Goal: Find specific page/section: Find specific page/section

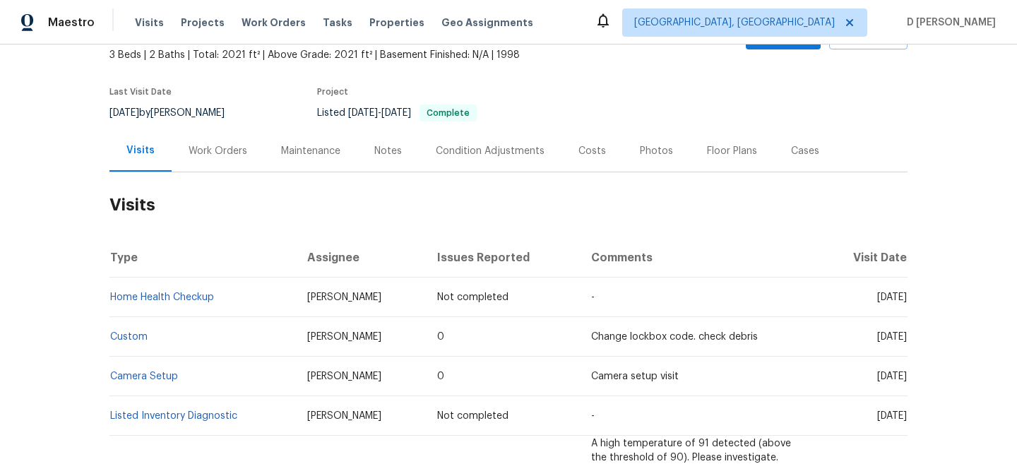
scroll to position [85, 0]
click at [215, 156] on div "Work Orders" at bounding box center [218, 150] width 59 height 14
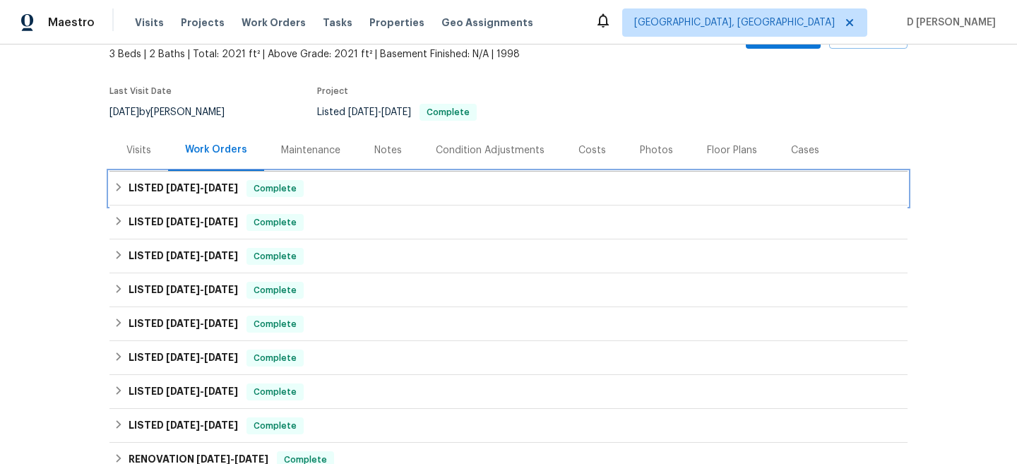
click at [117, 196] on div "LISTED [DATE] - [DATE] Complete" at bounding box center [509, 188] width 790 height 17
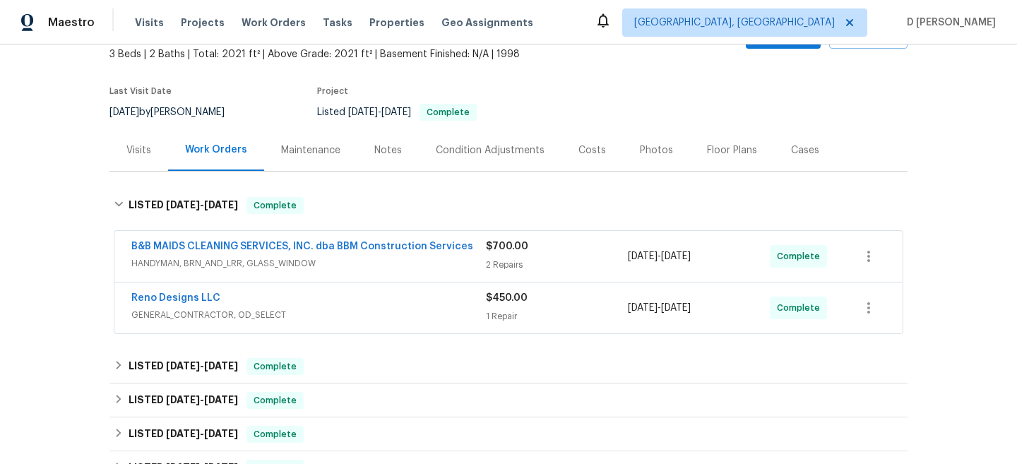
click at [179, 259] on span "HANDYMAN, BRN_AND_LRR, GLASS_WINDOW" at bounding box center [308, 263] width 355 height 14
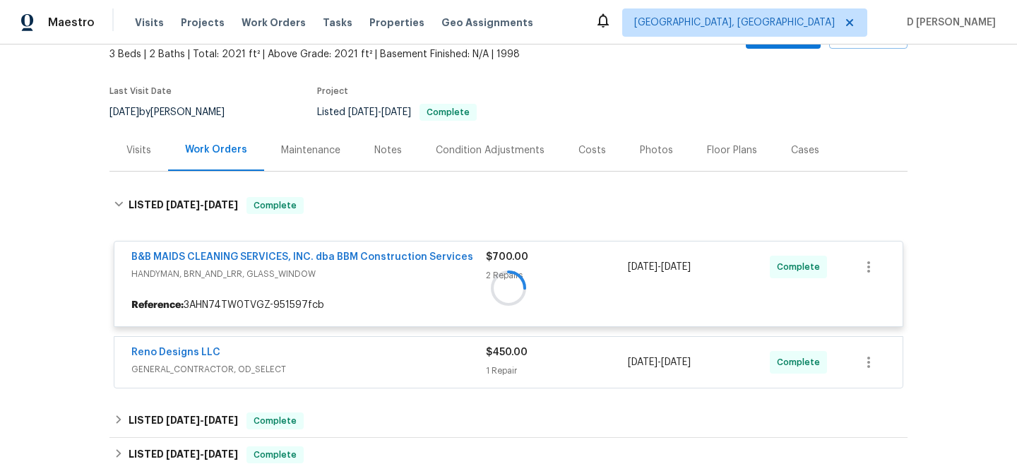
scroll to position [190, 0]
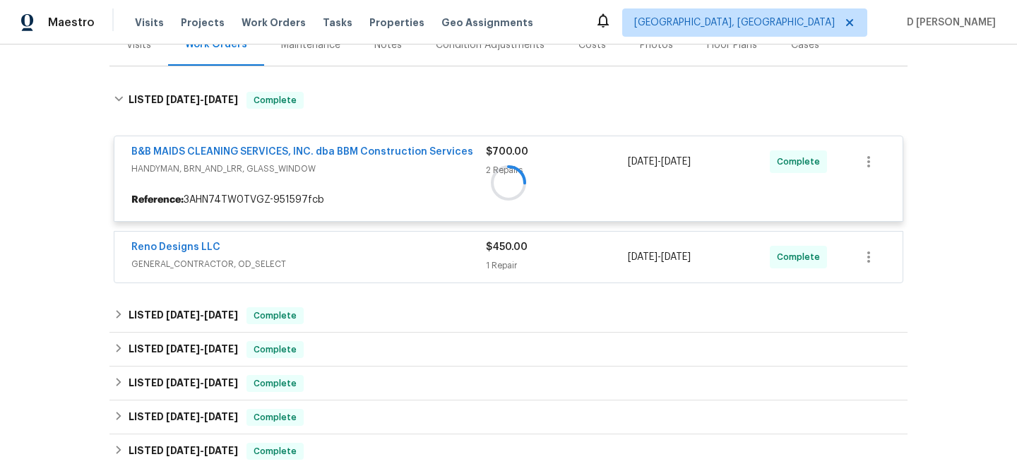
click at [256, 261] on div at bounding box center [508, 183] width 798 height 210
click at [235, 262] on div at bounding box center [508, 183] width 798 height 210
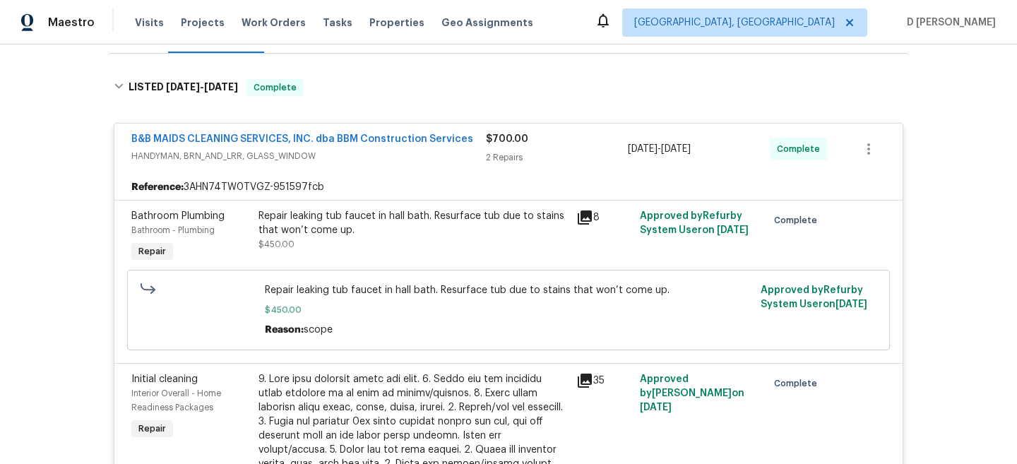
scroll to position [202, 0]
click at [264, 155] on span "HANDYMAN, BRN_AND_LRR, GLASS_WINDOW" at bounding box center [308, 157] width 355 height 14
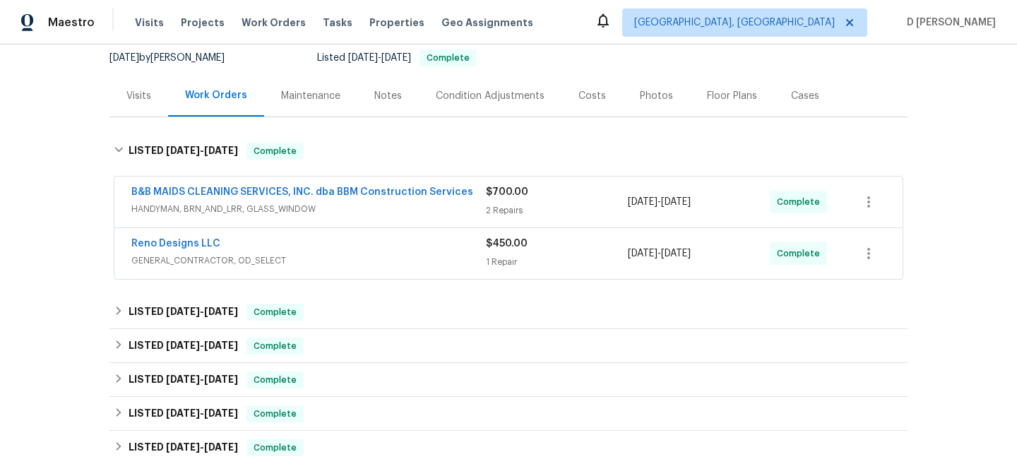
scroll to position [138, 0]
click at [290, 206] on span "HANDYMAN, BRN_AND_LRR, GLASS_WINDOW" at bounding box center [308, 210] width 355 height 14
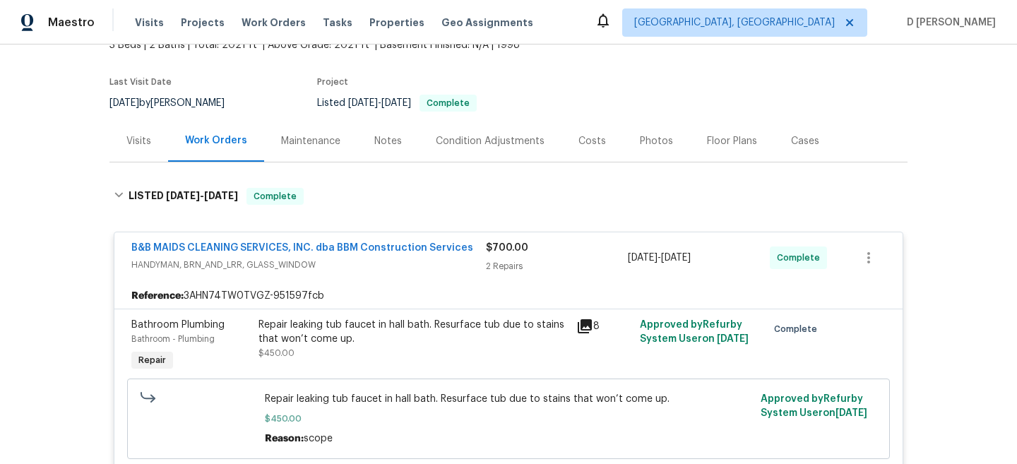
scroll to position [39, 0]
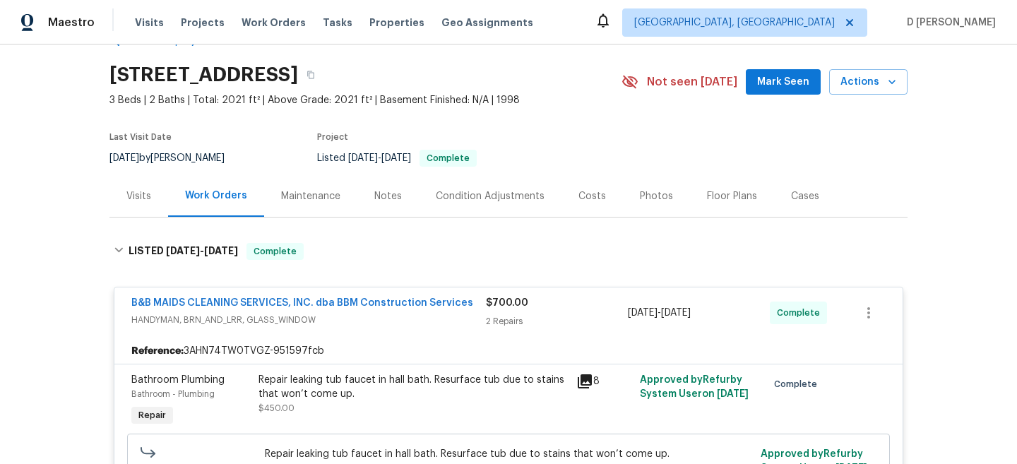
click at [126, 198] on div "Visits" at bounding box center [138, 196] width 25 height 14
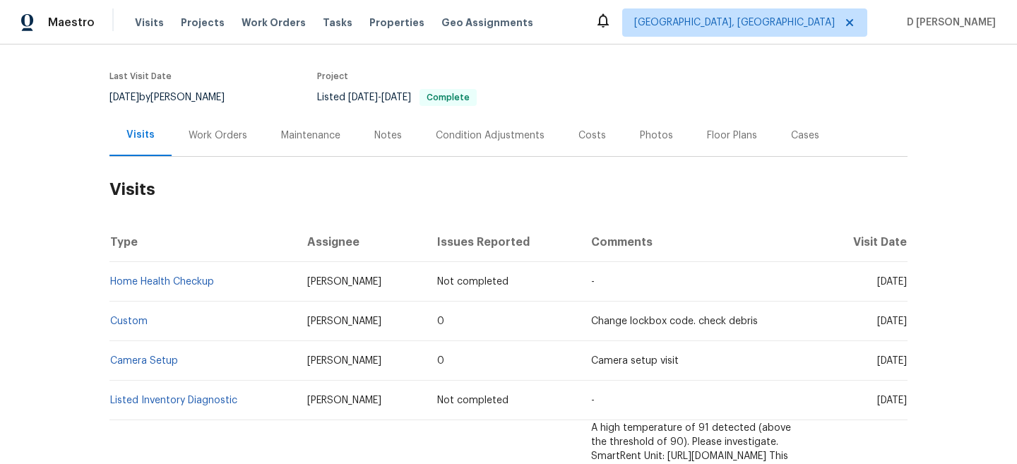
scroll to position [106, 0]
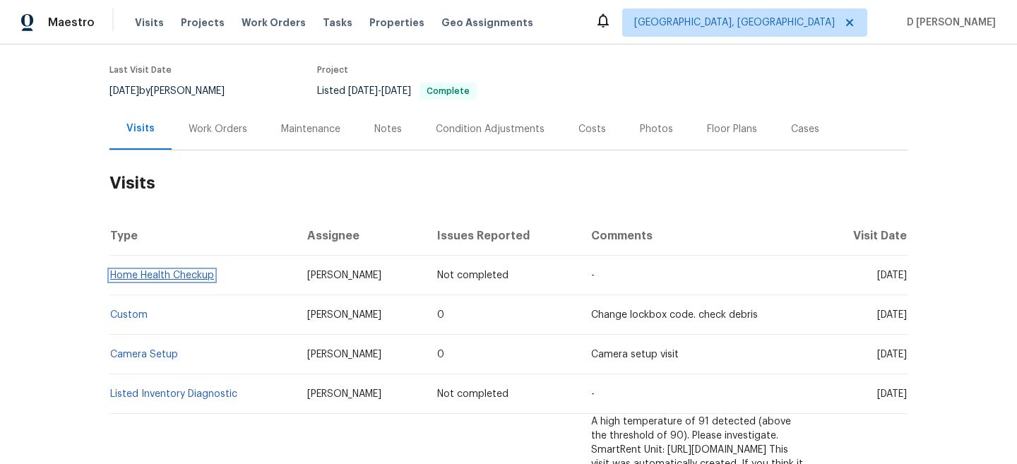
click at [174, 277] on link "Home Health Checkup" at bounding box center [162, 276] width 104 height 10
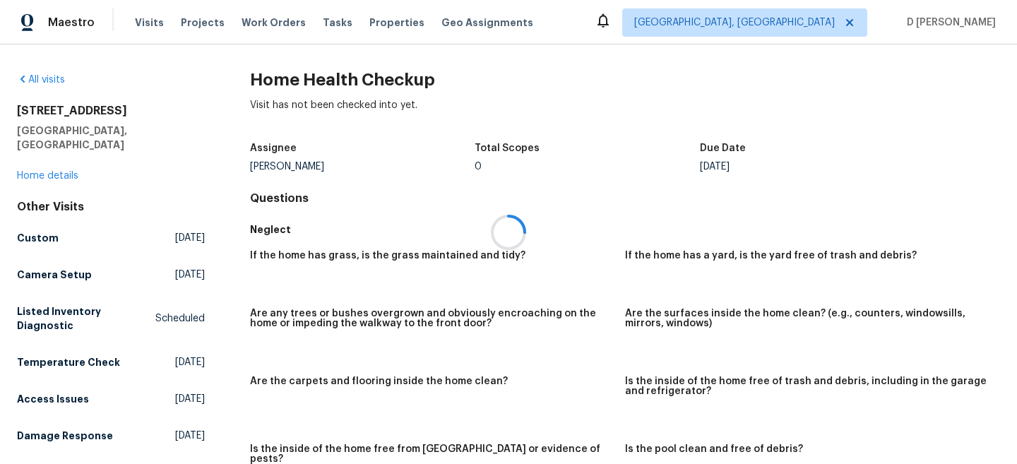
click at [53, 164] on div at bounding box center [508, 232] width 1017 height 464
click at [32, 167] on div "[STREET_ADDRESS][PERSON_NAME] Home details" at bounding box center [111, 143] width 188 height 79
click at [39, 171] on link "Home details" at bounding box center [47, 176] width 61 height 10
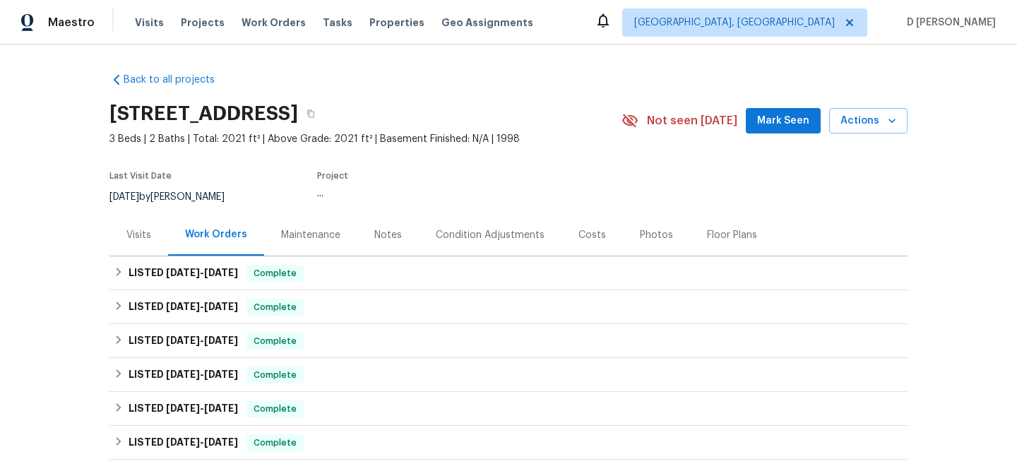
click at [128, 233] on div "Visits" at bounding box center [138, 235] width 25 height 14
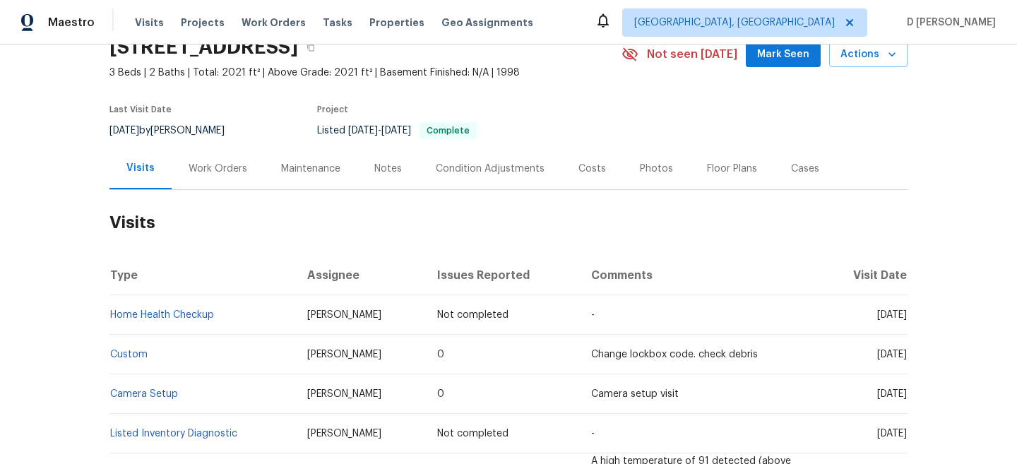
scroll to position [67, 0]
click at [227, 162] on div "Work Orders" at bounding box center [218, 168] width 59 height 14
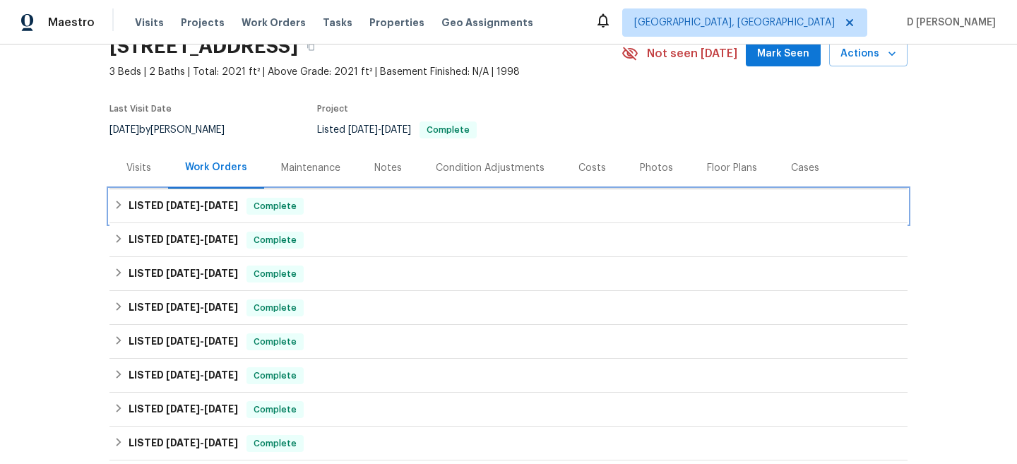
click at [118, 208] on icon at bounding box center [119, 205] width 10 height 10
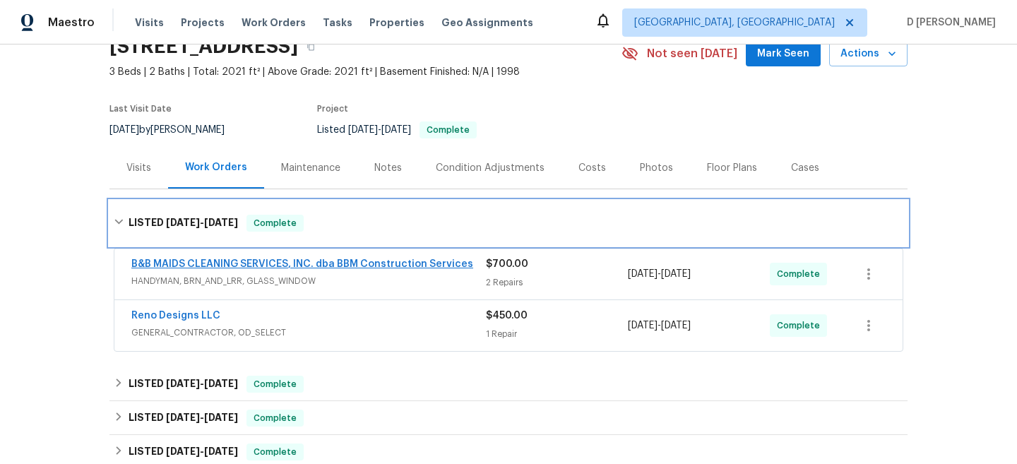
scroll to position [116, 0]
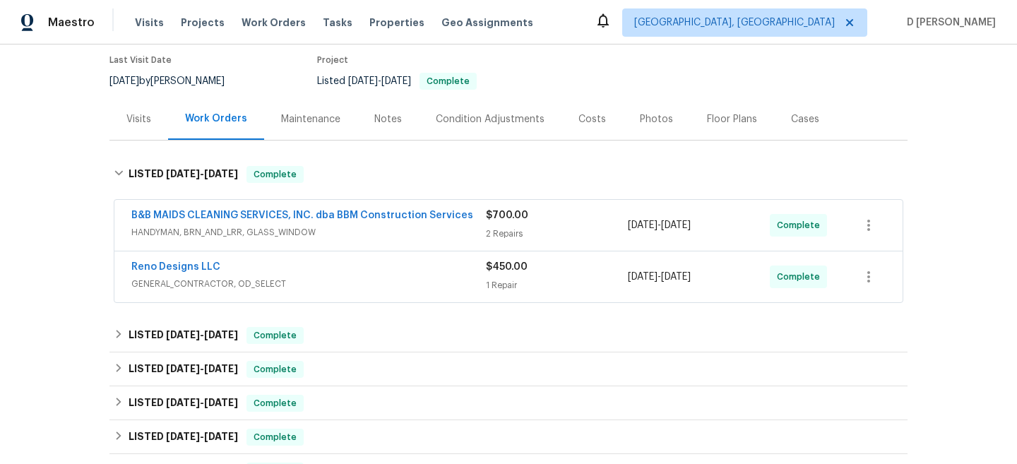
click at [279, 237] on span "HANDYMAN, BRN_AND_LRR, GLASS_WINDOW" at bounding box center [308, 232] width 355 height 14
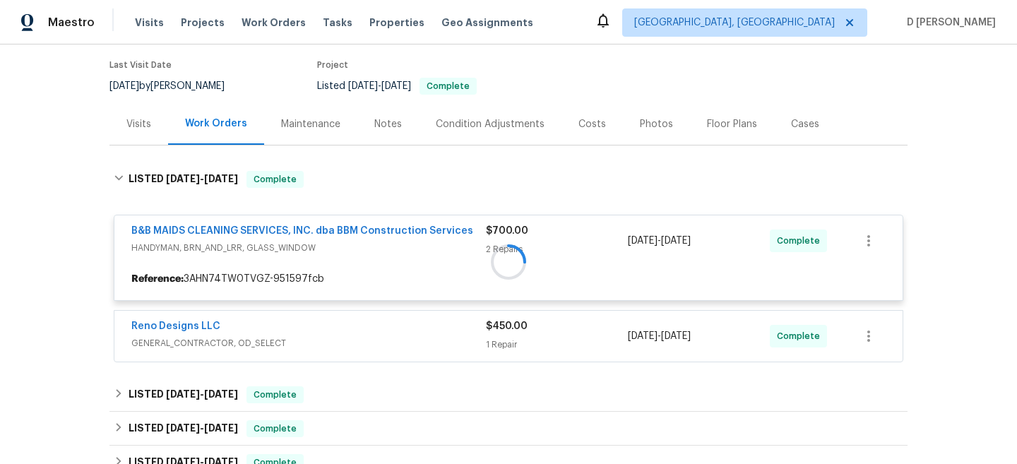
scroll to position [114, 0]
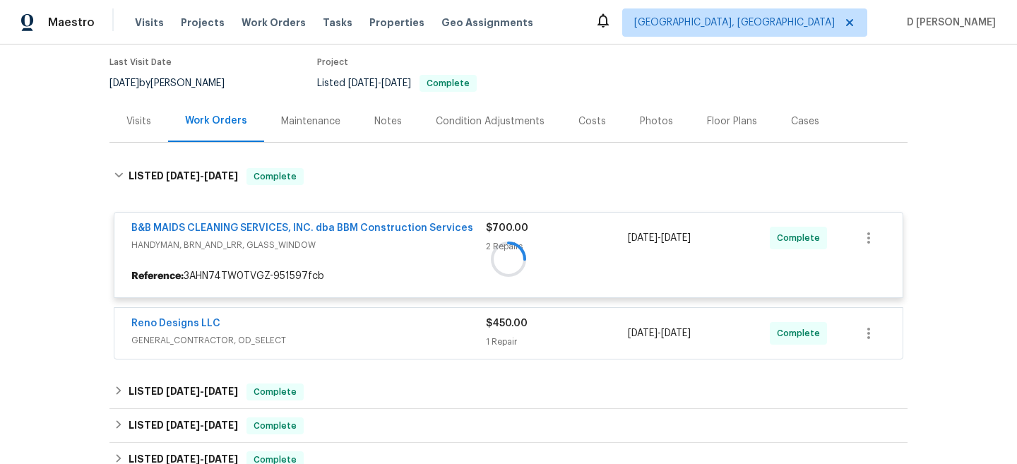
click at [119, 177] on div at bounding box center [508, 259] width 798 height 210
click at [121, 174] on div at bounding box center [508, 259] width 798 height 210
click at [144, 114] on div "Visits" at bounding box center [138, 121] width 25 height 14
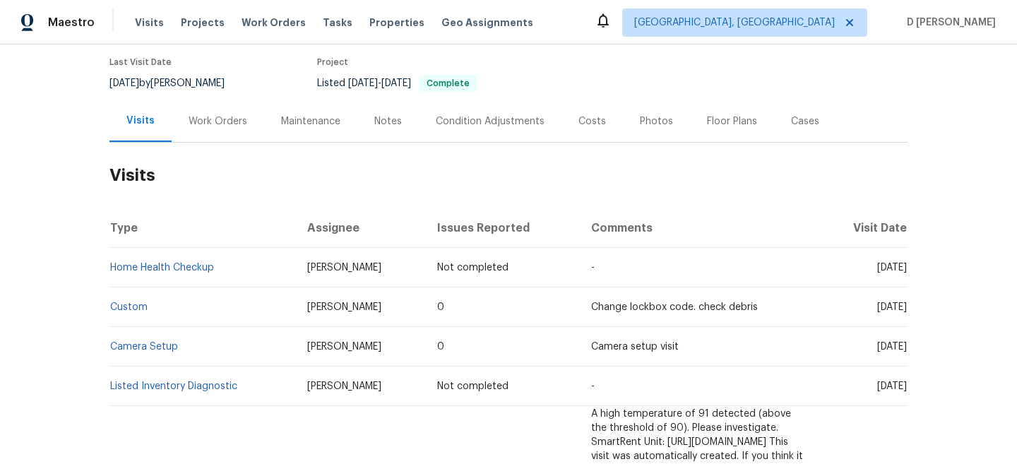
click at [233, 109] on div "Work Orders" at bounding box center [218, 121] width 93 height 42
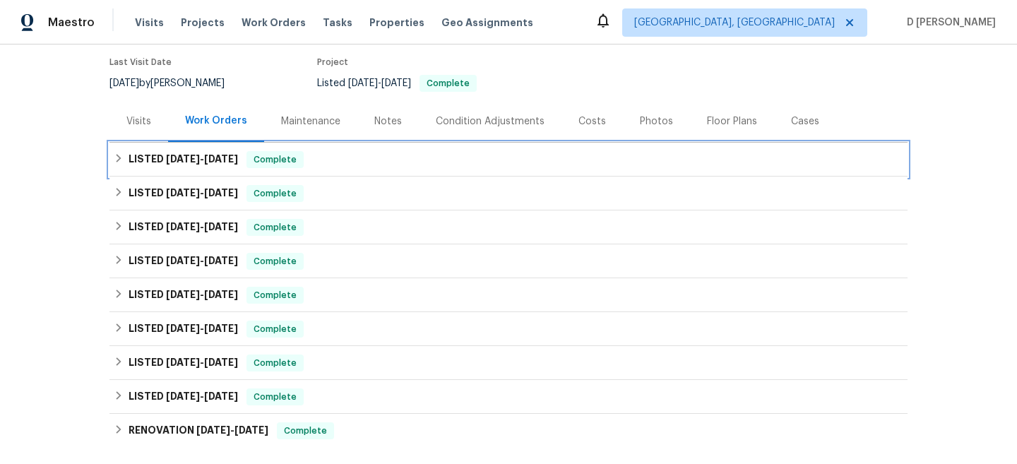
click at [114, 158] on icon at bounding box center [119, 158] width 10 height 10
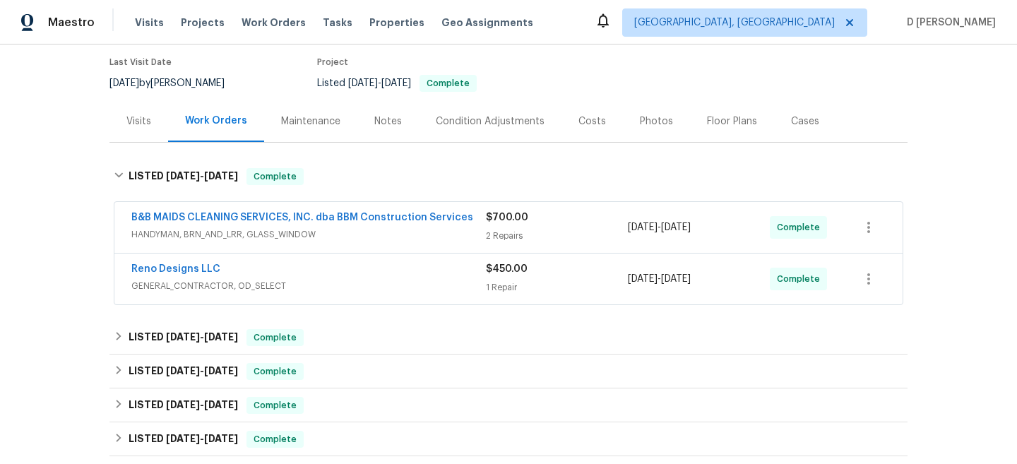
click at [302, 243] on div "B&B MAIDS CLEANING SERVICES, INC. dba BBM Construction Services HANDYMAN, BRN_A…" at bounding box center [308, 228] width 355 height 34
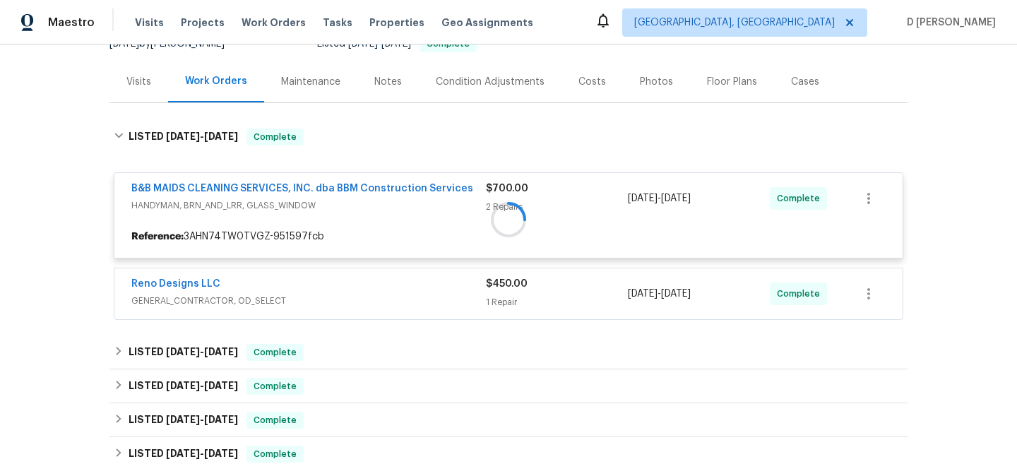
scroll to position [152, 0]
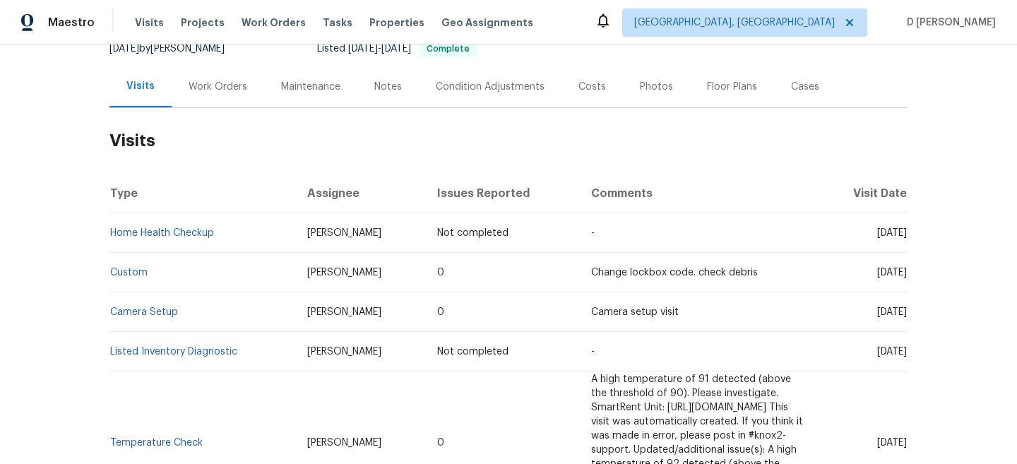
scroll to position [155, 0]
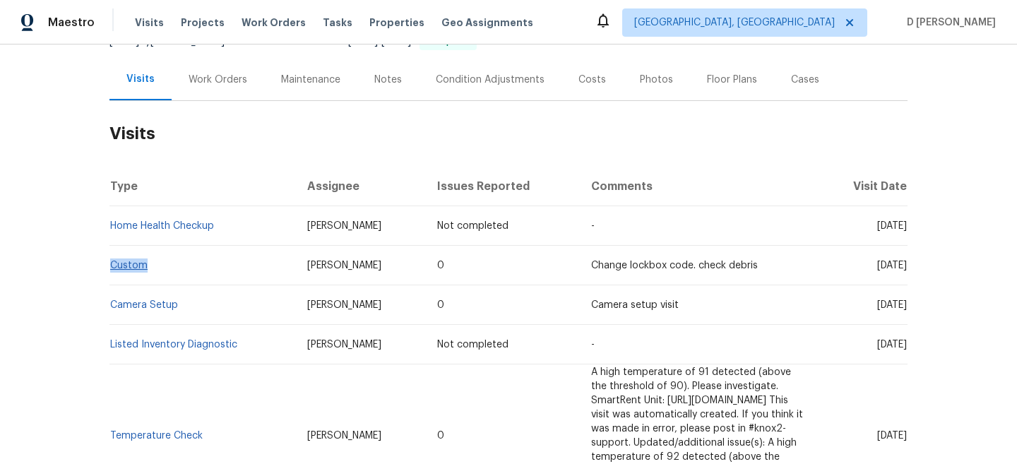
drag, startPoint x: 165, startPoint y: 261, endPoint x: 112, endPoint y: 263, distance: 53.0
click at [112, 263] on td "Custom" at bounding box center [202, 266] width 187 height 40
copy link "Custom"
click at [235, 235] on td "Home Health Checkup" at bounding box center [202, 226] width 187 height 40
click at [209, 70] on div "Work Orders" at bounding box center [218, 80] width 93 height 42
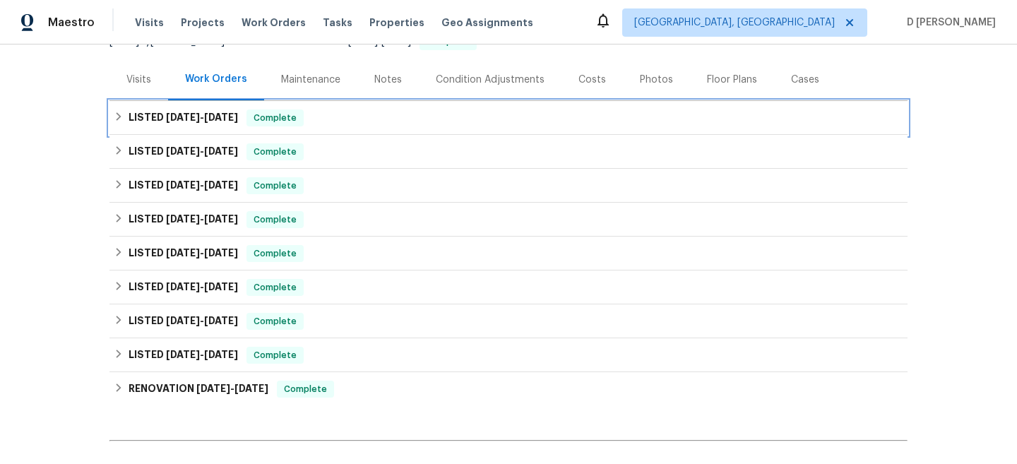
click at [119, 117] on icon at bounding box center [119, 116] width 5 height 8
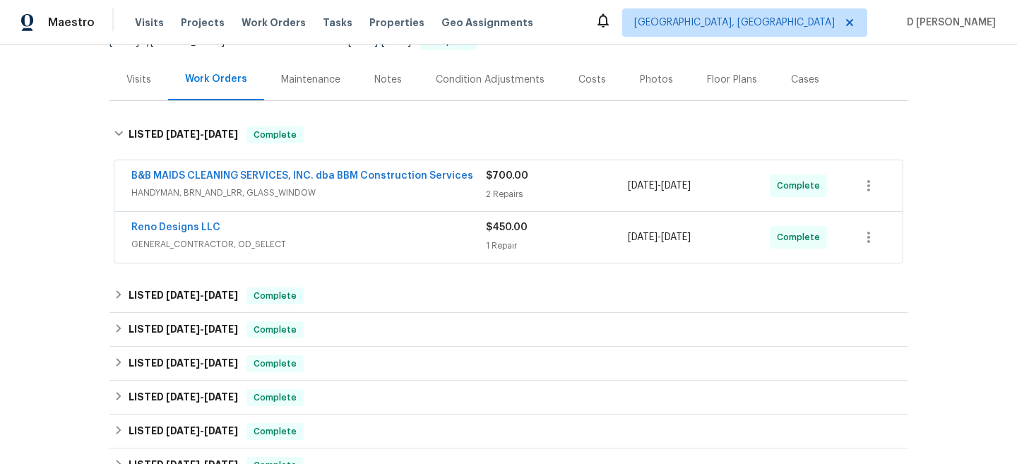
click at [225, 195] on span "HANDYMAN, BRN_AND_LRR, GLASS_WINDOW" at bounding box center [308, 193] width 355 height 14
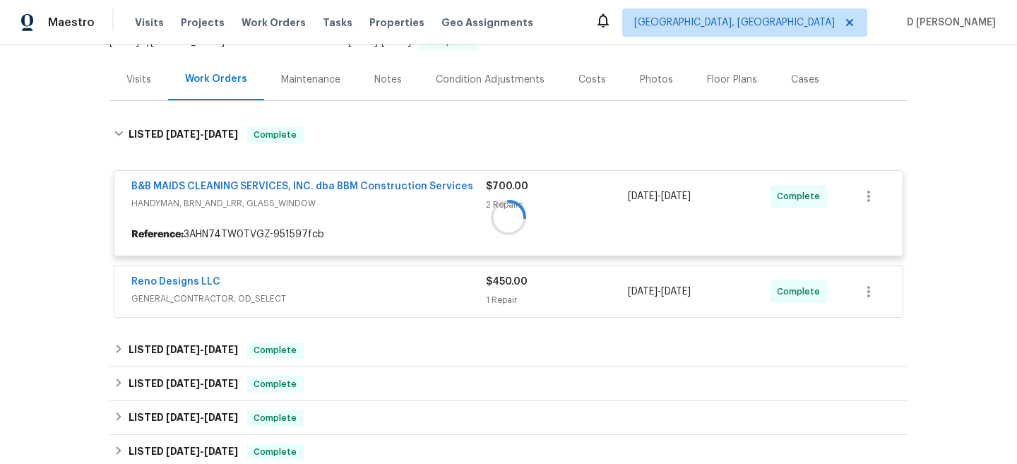
drag, startPoint x: 120, startPoint y: 187, endPoint x: 390, endPoint y: 191, distance: 269.9
click at [390, 191] on div at bounding box center [508, 217] width 798 height 210
drag, startPoint x: 470, startPoint y: 188, endPoint x: 191, endPoint y: 187, distance: 279.0
click at [191, 187] on div at bounding box center [508, 217] width 798 height 210
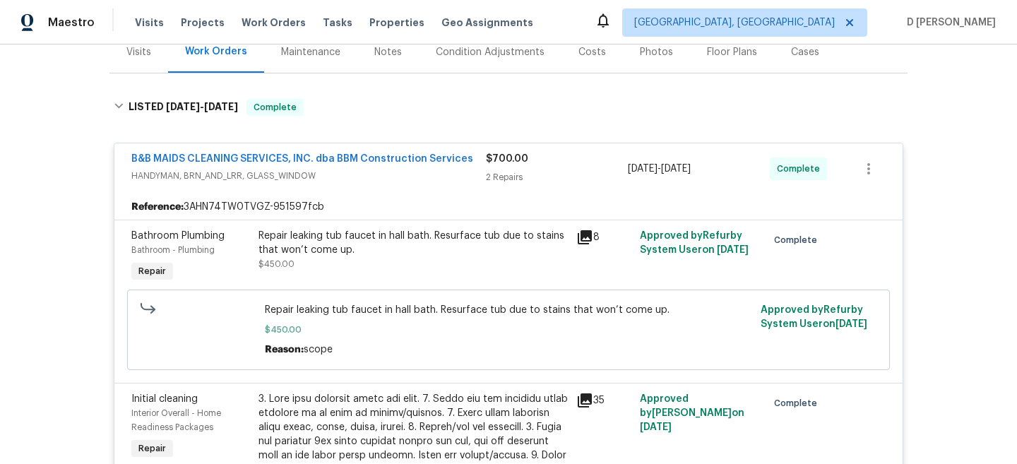
scroll to position [202, 0]
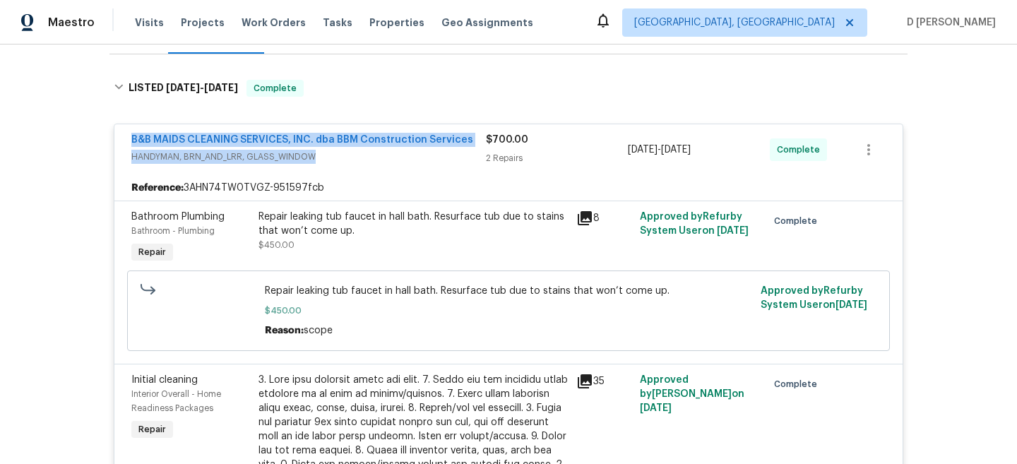
drag, startPoint x: 117, startPoint y: 143, endPoint x: 436, endPoint y: 153, distance: 318.7
click at [436, 153] on div "B&B MAIDS CLEANING SERVICES, INC. dba BBM Construction Services HANDYMAN, BRN_A…" at bounding box center [508, 149] width 788 height 51
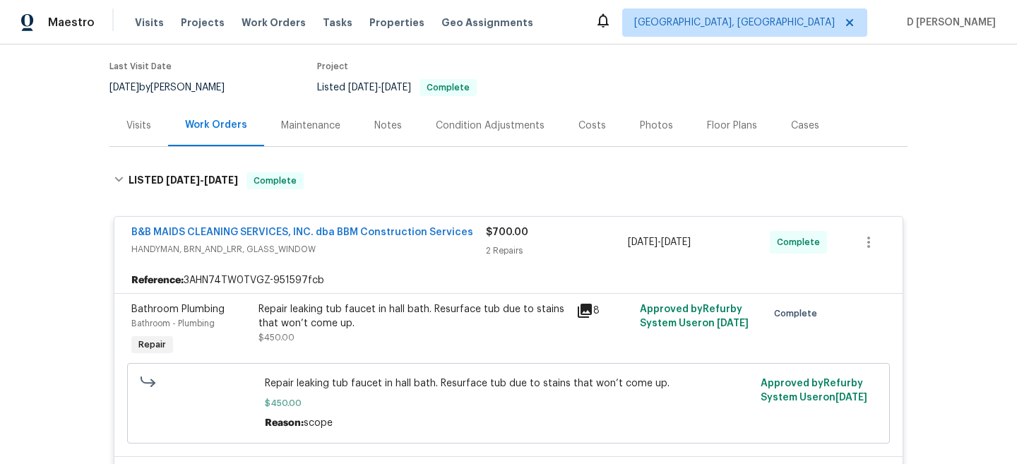
click at [136, 119] on div "Visits" at bounding box center [138, 126] width 25 height 14
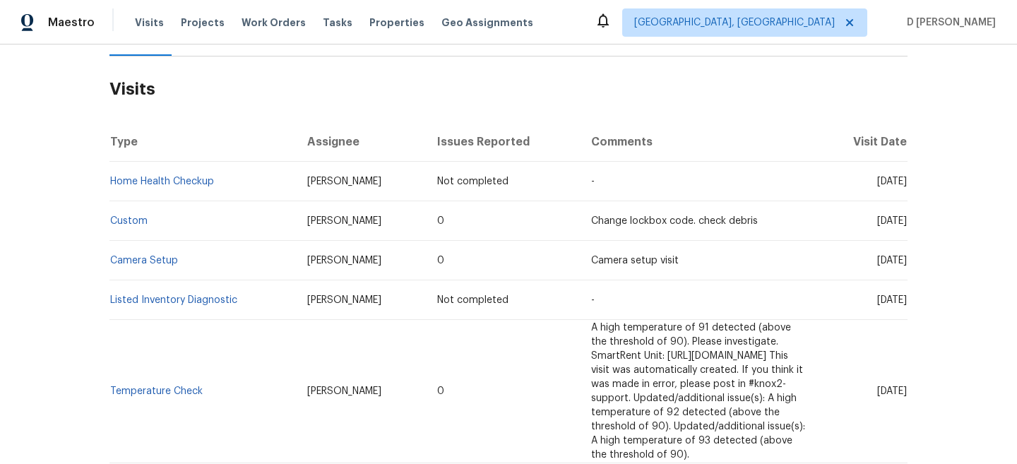
scroll to position [199, 0]
click at [135, 221] on link "Custom" at bounding box center [128, 222] width 37 height 10
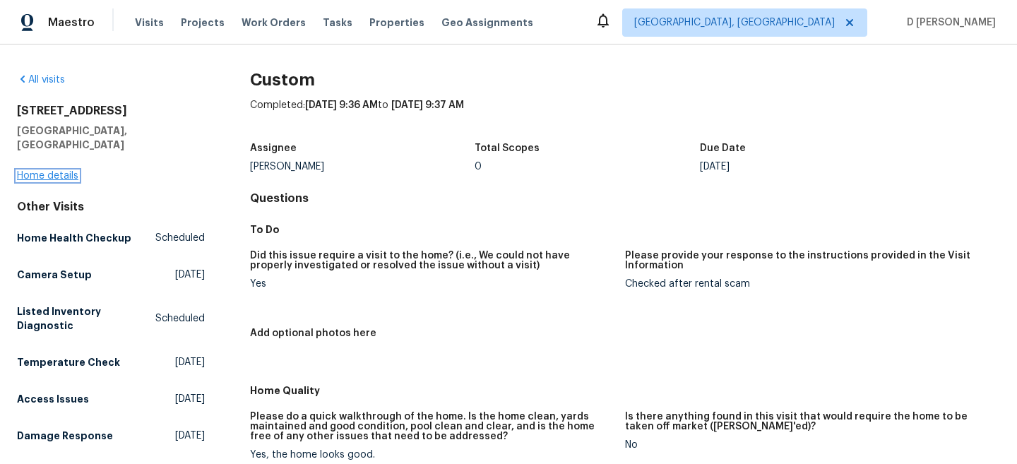
click at [69, 171] on link "Home details" at bounding box center [47, 176] width 61 height 10
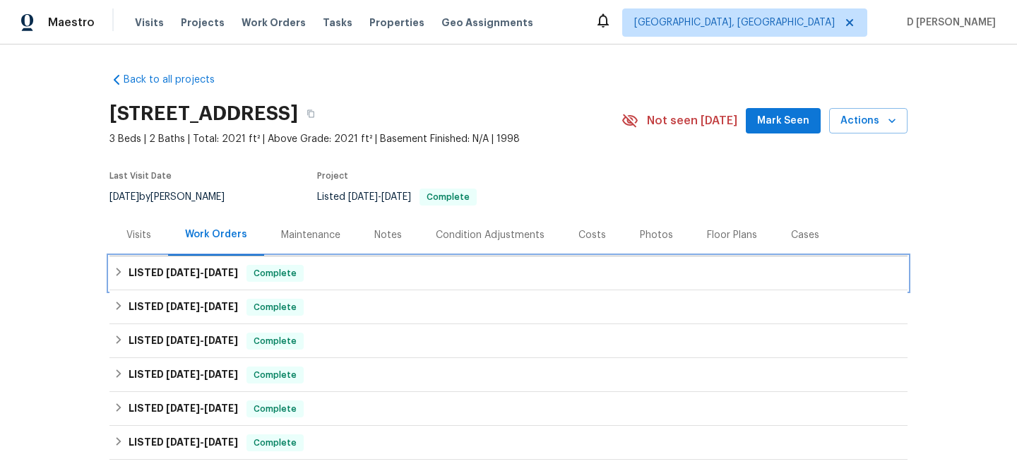
click at [119, 266] on div "LISTED [DATE] - [DATE] Complete" at bounding box center [509, 273] width 790 height 17
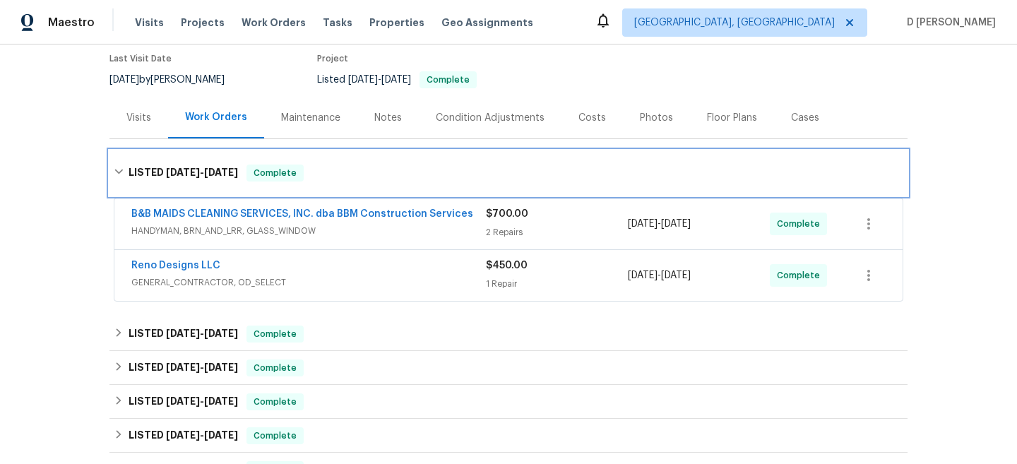
scroll to position [132, 0]
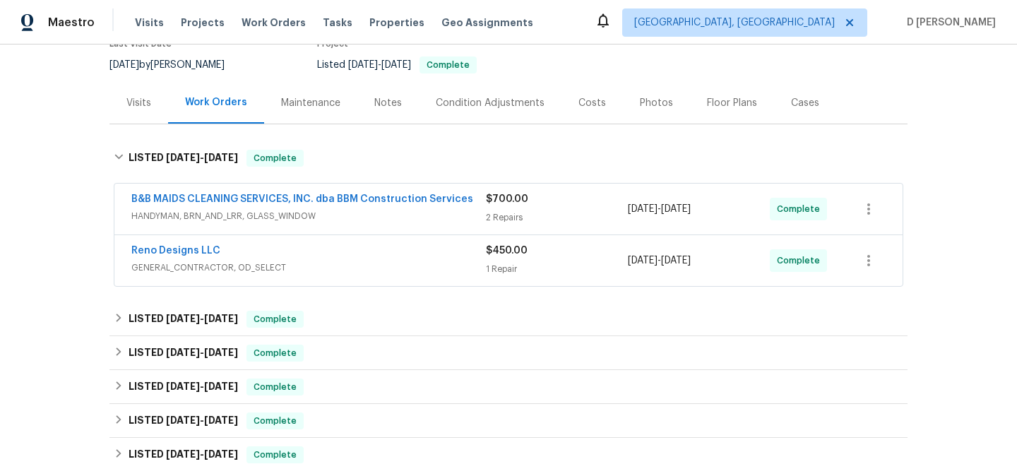
click at [162, 271] on span "GENERAL_CONTRACTOR, OD_SELECT" at bounding box center [308, 268] width 355 height 14
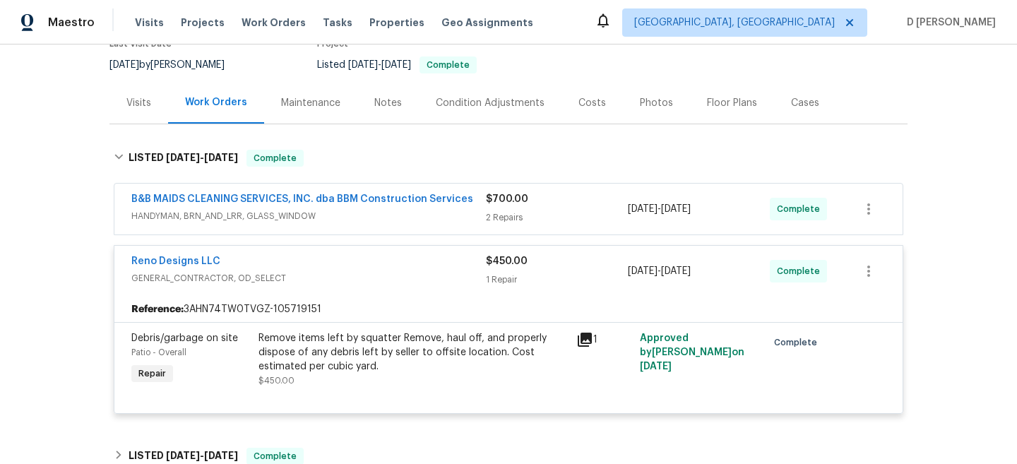
click at [274, 215] on span "HANDYMAN, BRN_AND_LRR, GLASS_WINDOW" at bounding box center [308, 216] width 355 height 14
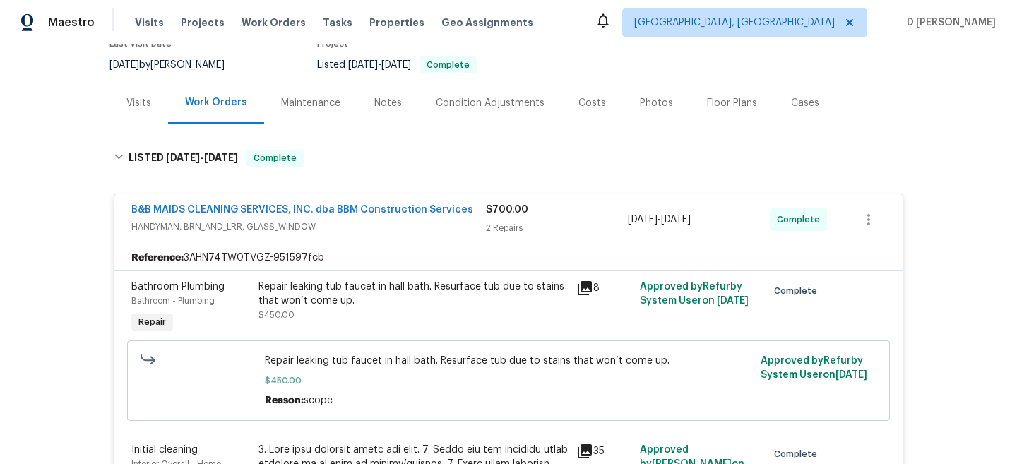
scroll to position [149, 0]
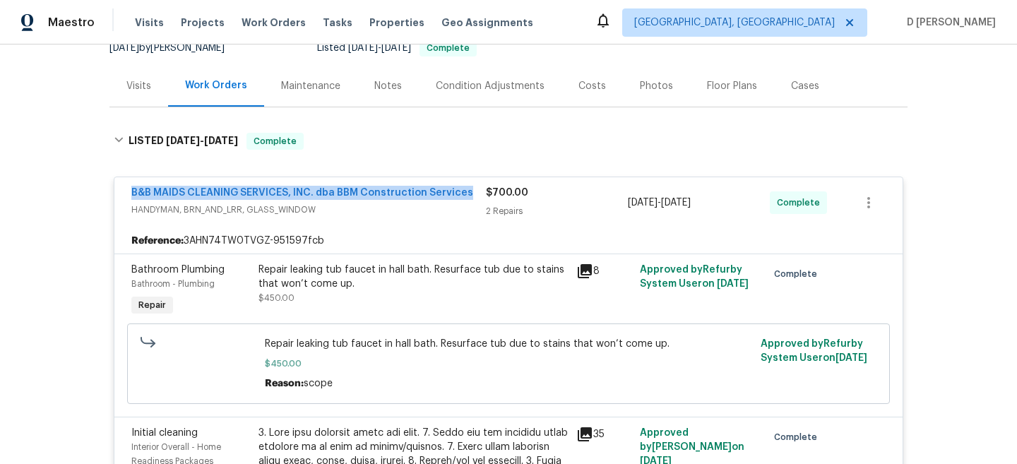
drag, startPoint x: 116, startPoint y: 199, endPoint x: 449, endPoint y: 199, distance: 333.4
click at [449, 199] on div "B&B MAIDS CLEANING SERVICES, INC. dba BBM Construction Services HANDYMAN, BRN_A…" at bounding box center [508, 202] width 788 height 51
copy link "B&B MAIDS CLEANING SERVICES, INC. dba BBM Construction Servi"
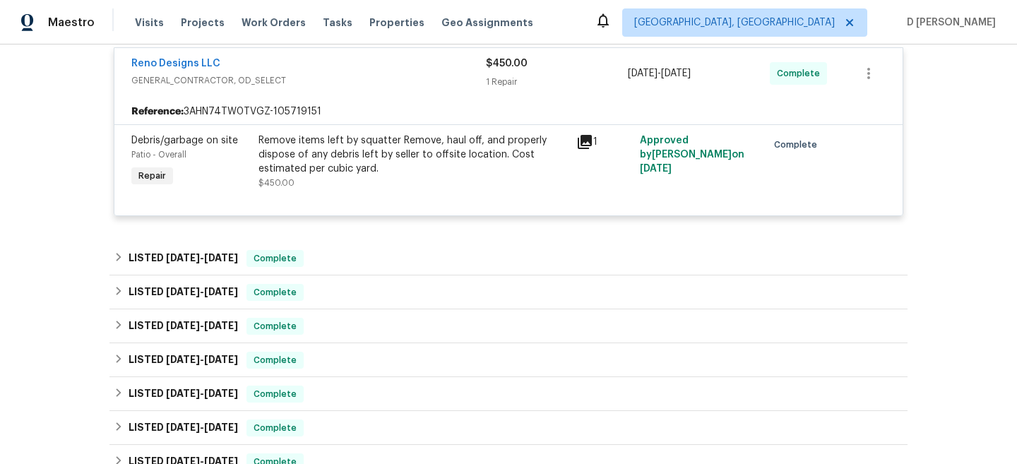
scroll to position [869, 0]
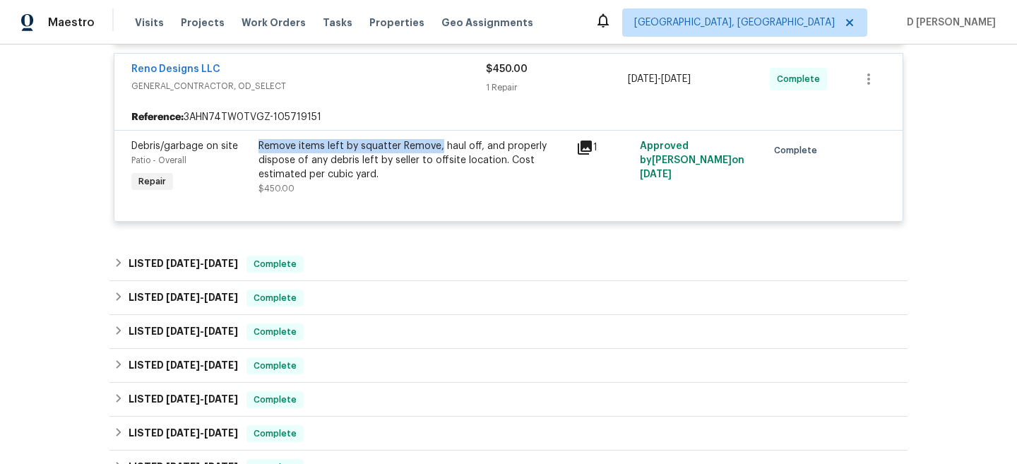
drag, startPoint x: 259, startPoint y: 146, endPoint x: 438, endPoint y: 151, distance: 178.8
click at [438, 151] on div "Remove items left by squatter Remove, haul off, and properly dispose of any deb…" at bounding box center [413, 160] width 309 height 42
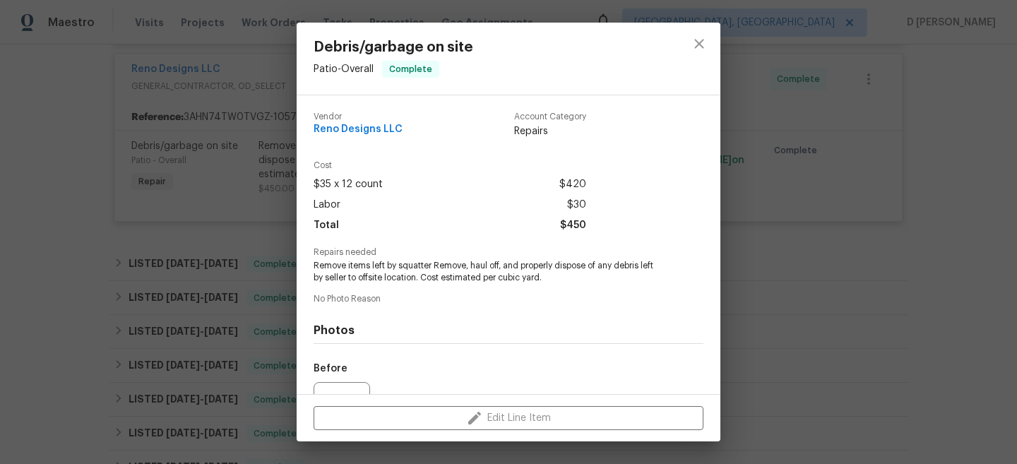
click at [438, 151] on div "Vendor Reno Designs LLC Account Category Repairs" at bounding box center [509, 131] width 390 height 60
click at [265, 168] on div "Debris/garbage on site Patio - Overall Complete Vendor Reno Designs LLC Account…" at bounding box center [508, 232] width 1017 height 464
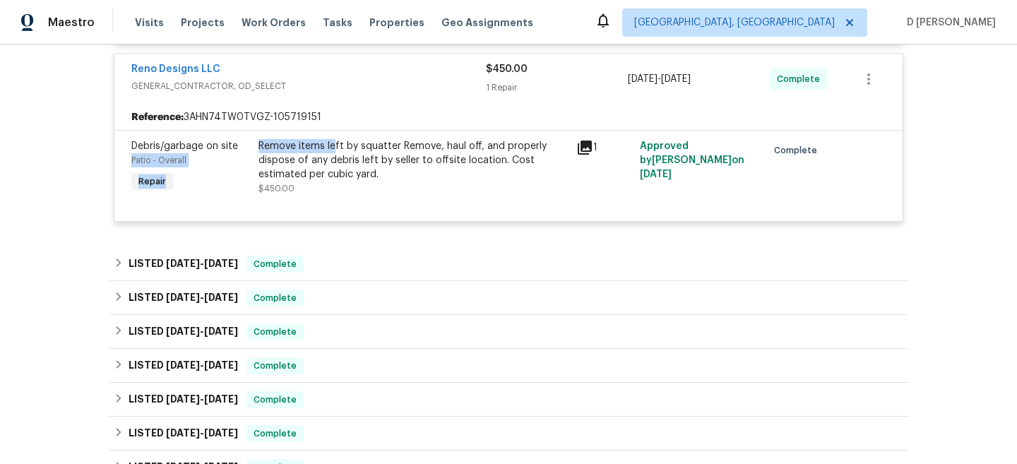
drag, startPoint x: 251, startPoint y: 146, endPoint x: 333, endPoint y: 149, distance: 82.0
click at [333, 149] on div "Debris/garbage on site Patio - Overall Repair Remove items left by squatter Rem…" at bounding box center [508, 167] width 763 height 65
click at [333, 149] on div "Remove items left by squatter Remove, haul off, and properly dispose of any deb…" at bounding box center [413, 160] width 309 height 42
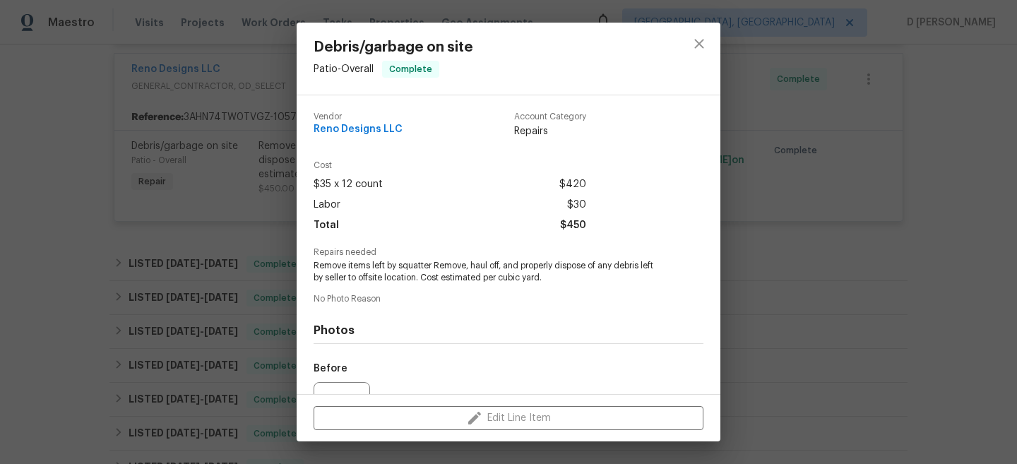
click at [253, 155] on div "Debris/garbage on site Patio - Overall Complete Vendor Reno Designs LLC Account…" at bounding box center [508, 232] width 1017 height 464
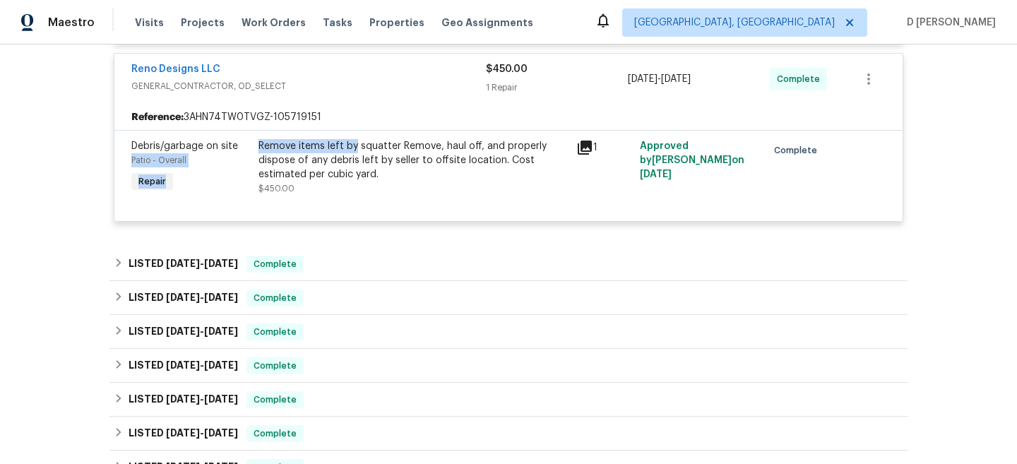
drag, startPoint x: 252, startPoint y: 150, endPoint x: 357, endPoint y: 150, distance: 104.6
click at [357, 150] on div "Debris/garbage on site Patio - Overall Repair Remove items left by squatter Rem…" at bounding box center [508, 167] width 763 height 65
drag, startPoint x: 437, startPoint y: 149, endPoint x: 261, endPoint y: 153, distance: 175.2
click at [261, 153] on div "Remove items left by squatter Remove, haul off, and properly dispose of any deb…" at bounding box center [413, 160] width 309 height 42
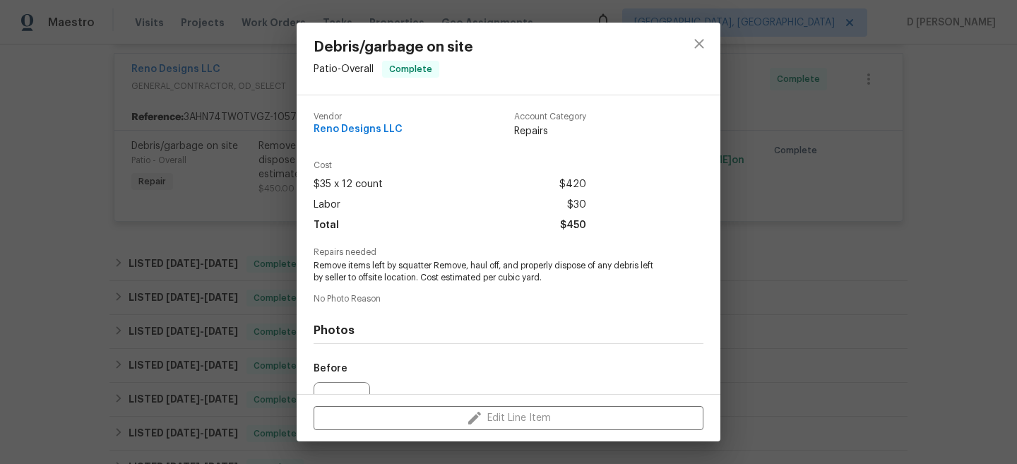
click at [261, 153] on div "Debris/garbage on site Patio - Overall Complete Vendor Reno Designs LLC Account…" at bounding box center [508, 232] width 1017 height 464
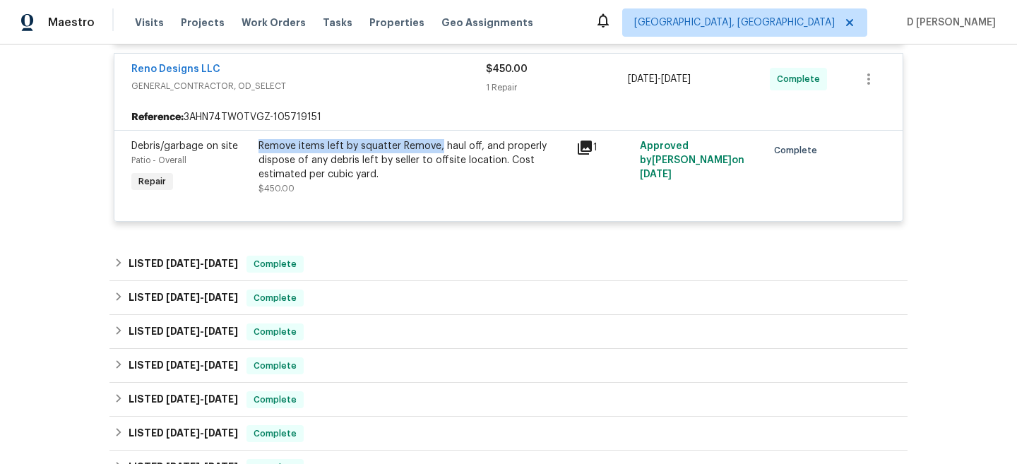
drag, startPoint x: 437, startPoint y: 150, endPoint x: 259, endPoint y: 148, distance: 178.0
click at [259, 148] on div "Remove items left by squatter Remove, haul off, and properly dispose of any deb…" at bounding box center [413, 160] width 309 height 42
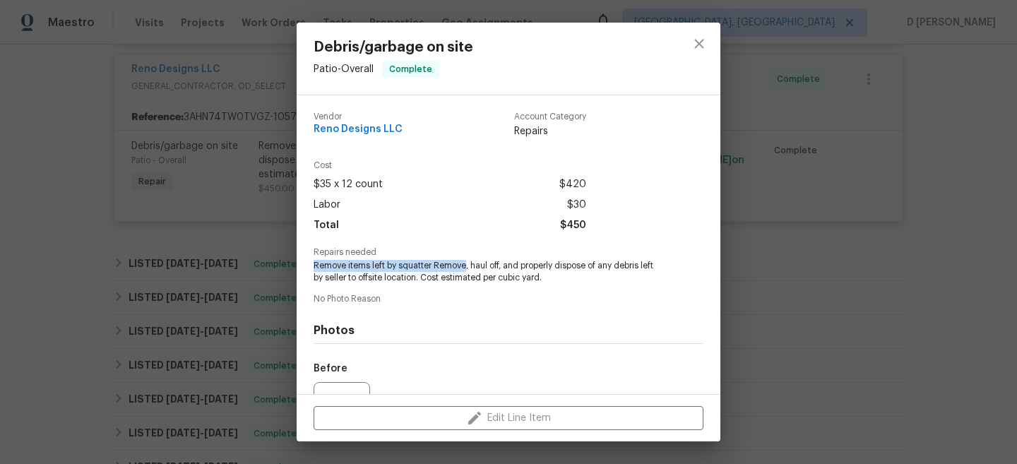
drag, startPoint x: 310, startPoint y: 264, endPoint x: 466, endPoint y: 264, distance: 155.4
click at [466, 265] on div "Vendor Reno Designs LLC Account Category Repairs Cost $35 x 12 count $420 Labor…" at bounding box center [509, 244] width 424 height 299
copy span "Remove items left by squatter Remove"
click at [194, 233] on div "Debris/garbage on site Patio - Overall Complete Vendor Reno Designs LLC Account…" at bounding box center [508, 232] width 1017 height 464
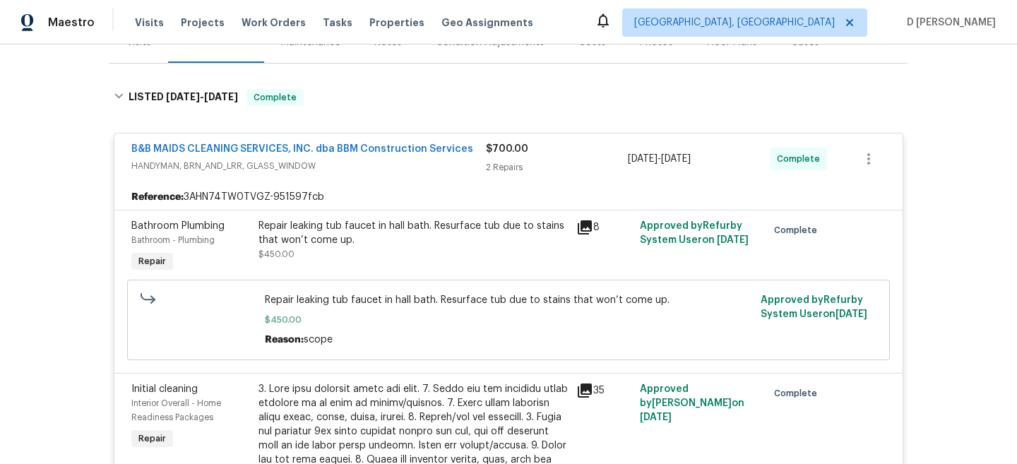
scroll to position [57, 0]
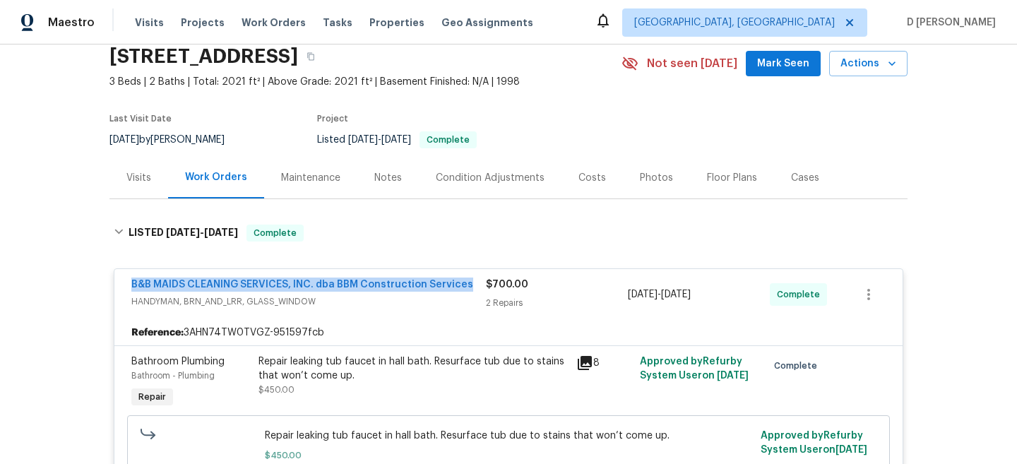
drag, startPoint x: 121, startPoint y: 281, endPoint x: 470, endPoint y: 288, distance: 349.7
click at [470, 288] on div "B&B MAIDS CLEANING SERVICES, INC. dba BBM Construction Services HANDYMAN, BRN_A…" at bounding box center [508, 294] width 788 height 51
copy link "B&B MAIDS CLEANING SERVICES, INC. dba BBM Construction Services"
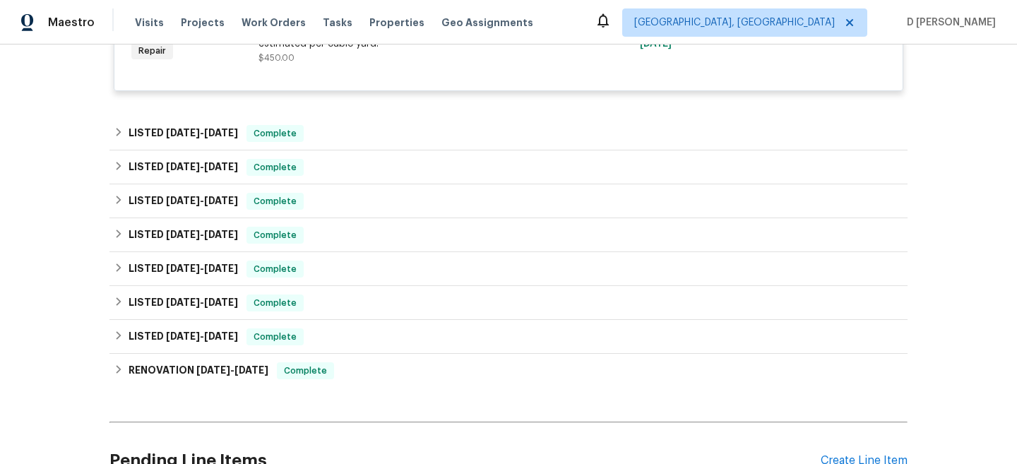
scroll to position [742, 0]
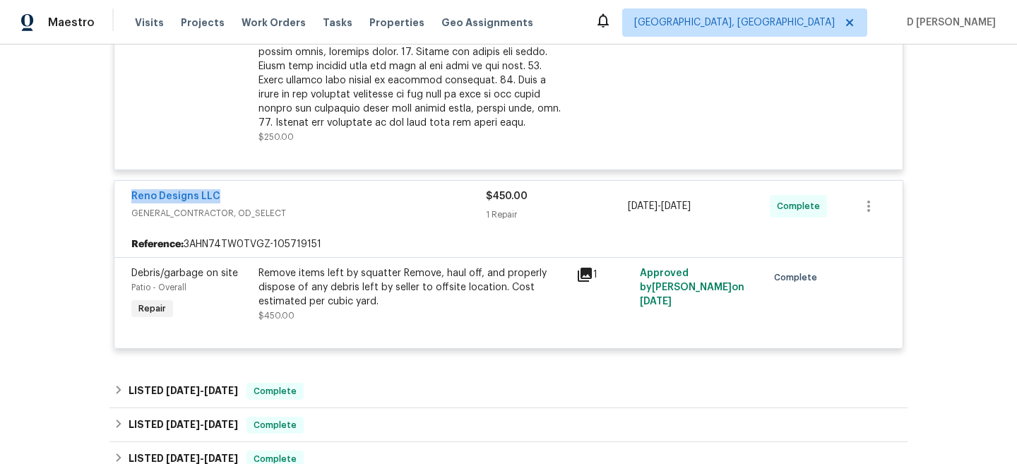
drag, startPoint x: 121, startPoint y: 199, endPoint x: 291, endPoint y: 198, distance: 170.3
click at [291, 198] on div "Reno Designs LLC GENERAL_CONTRACTOR, OD_SELECT $450.00 1 Repair 9/11/2025 - 9/1…" at bounding box center [508, 206] width 788 height 51
copy link "Reno Designs LLC"
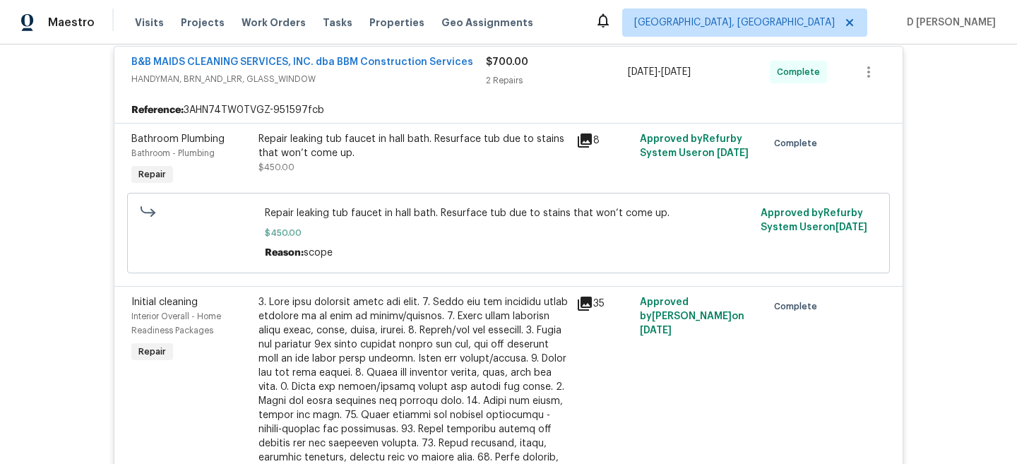
scroll to position [0, 0]
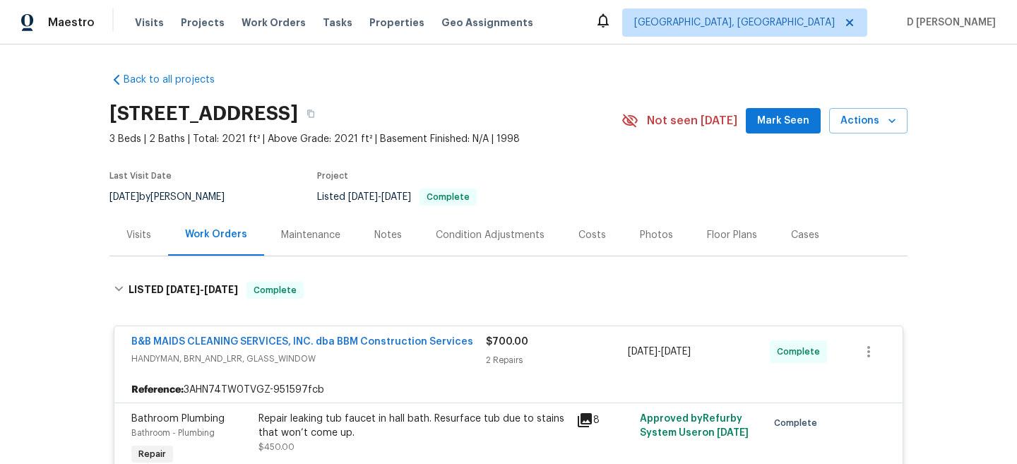
click at [140, 241] on div "Visits" at bounding box center [138, 235] width 25 height 14
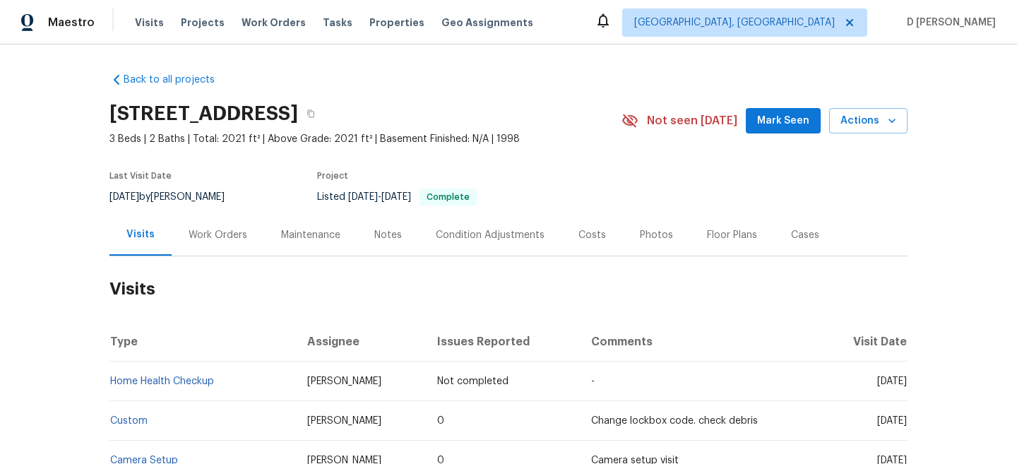
scroll to position [189, 0]
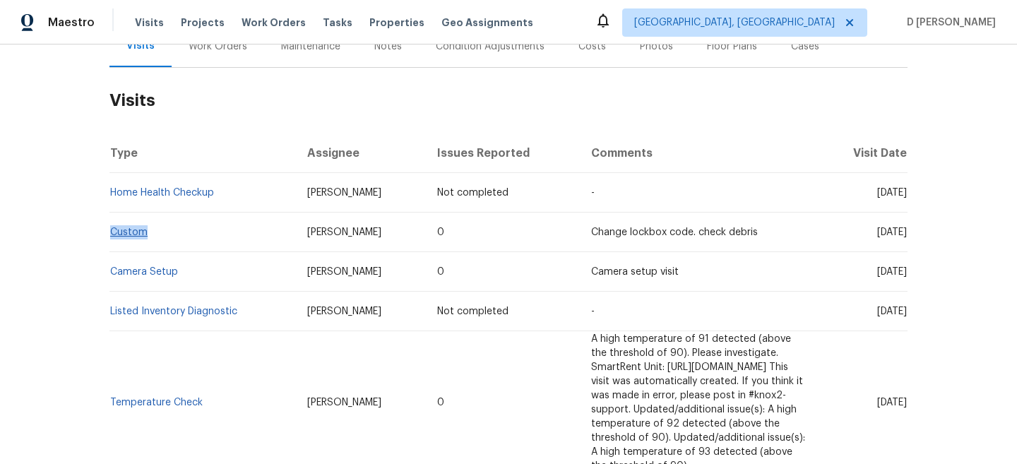
drag, startPoint x: 155, startPoint y: 235, endPoint x: 112, endPoint y: 232, distance: 43.1
click at [111, 232] on td "Custom" at bounding box center [202, 233] width 187 height 40
copy link "Custom"
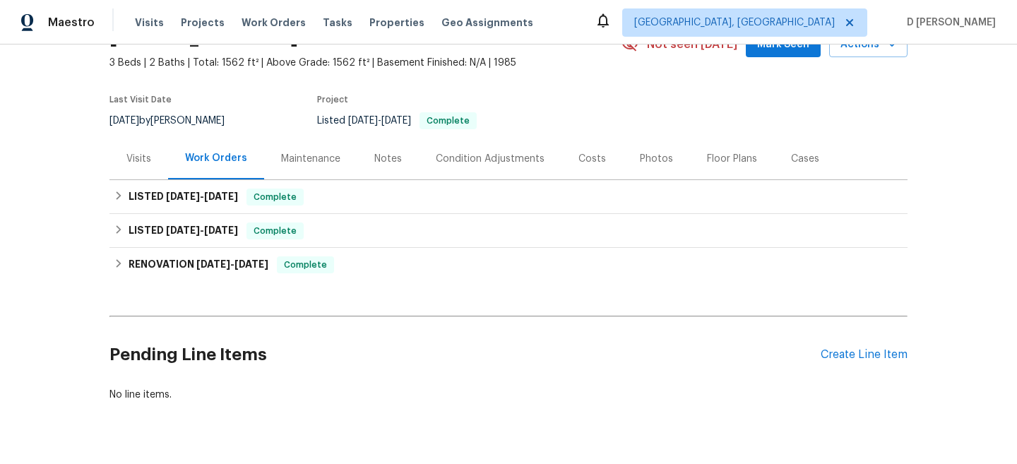
scroll to position [94, 0]
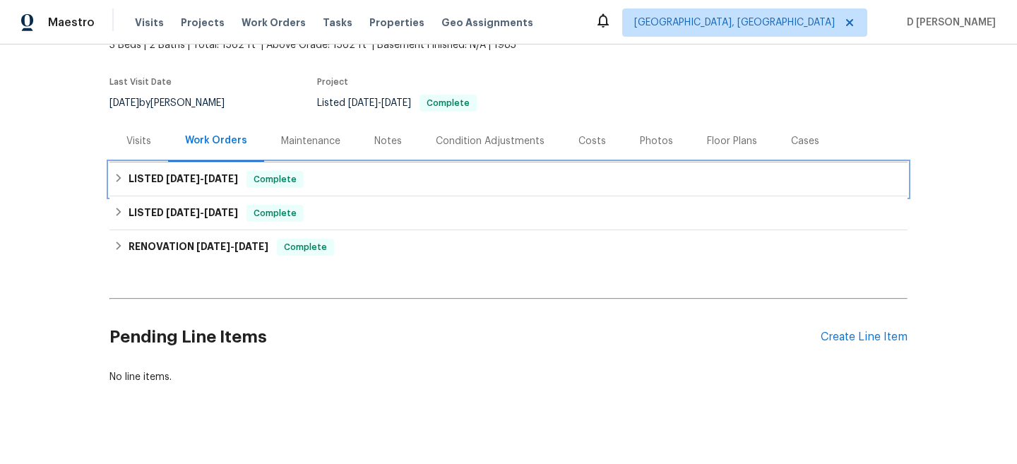
click at [129, 179] on h6 "LISTED [DATE] - [DATE]" at bounding box center [183, 179] width 109 height 17
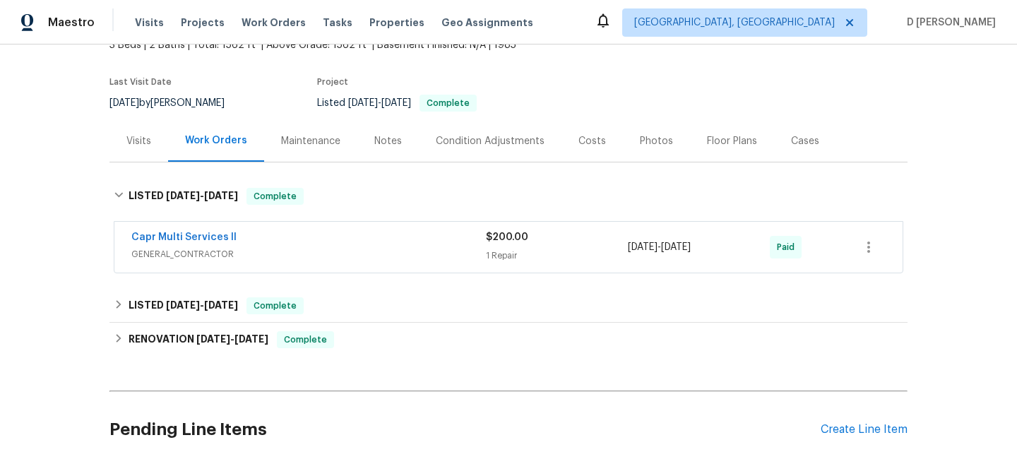
click at [148, 132] on div "Visits" at bounding box center [138, 141] width 59 height 42
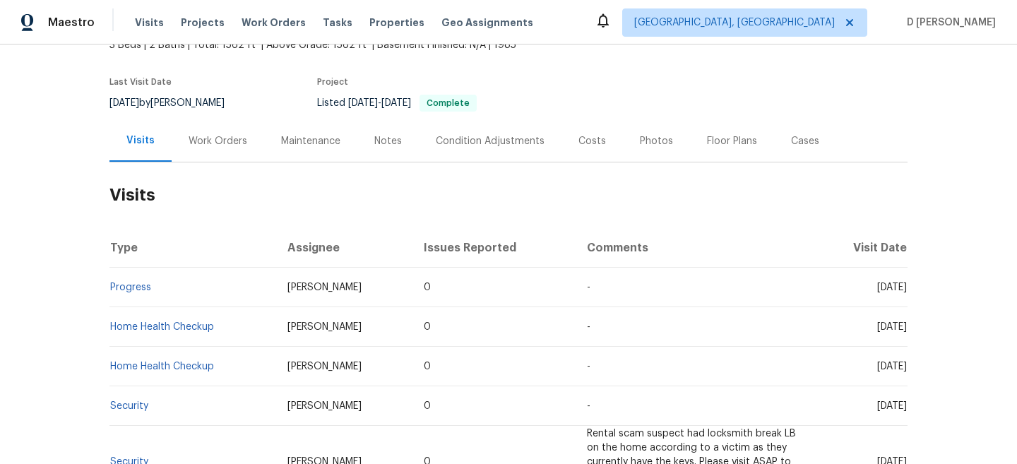
click at [215, 134] on div "Work Orders" at bounding box center [218, 141] width 59 height 14
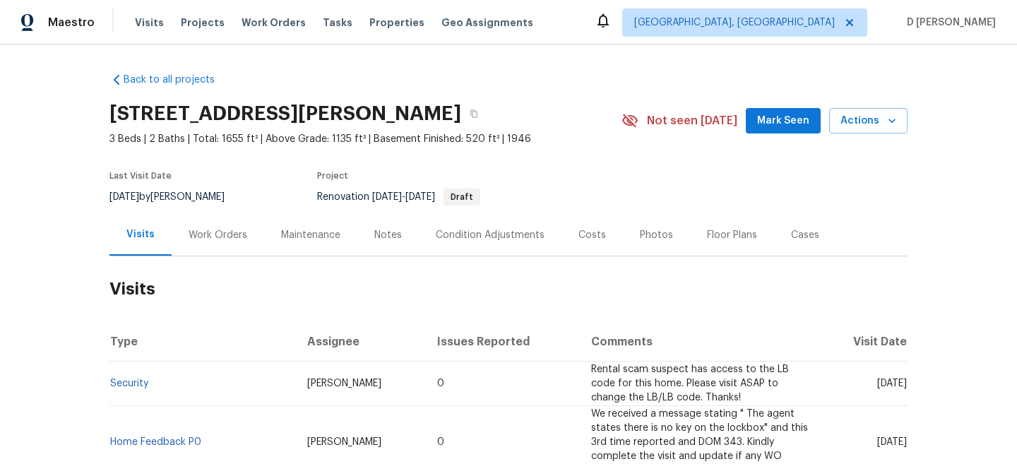
scroll to position [35, 0]
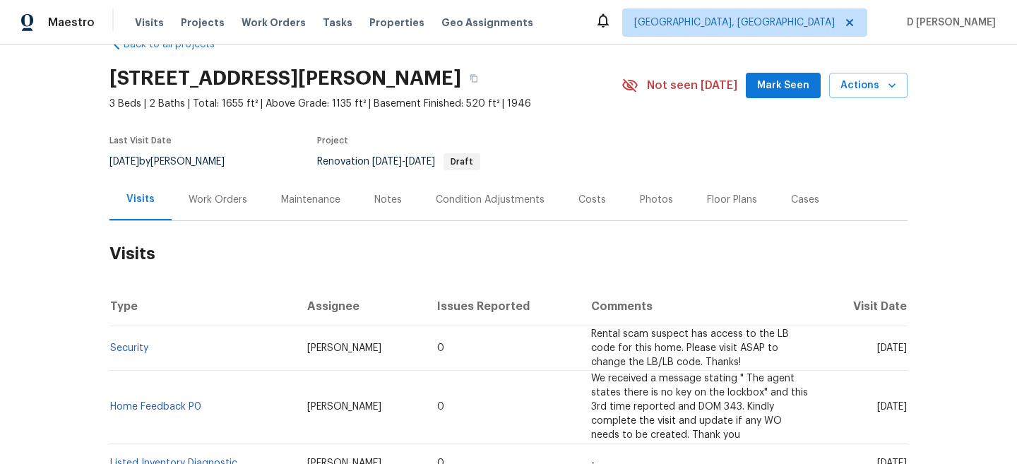
click at [215, 205] on div "Work Orders" at bounding box center [218, 200] width 59 height 14
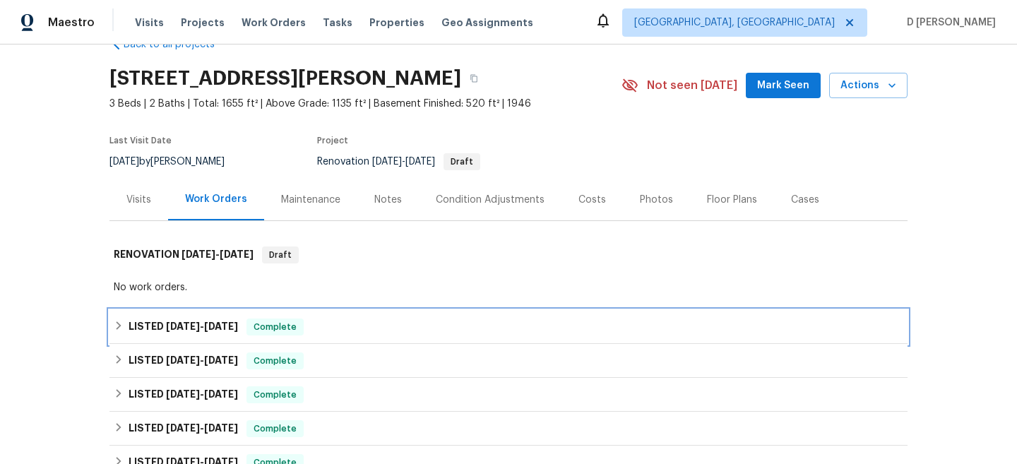
click at [114, 338] on div "LISTED 8/28/25 - 9/2/25 Complete" at bounding box center [508, 327] width 798 height 34
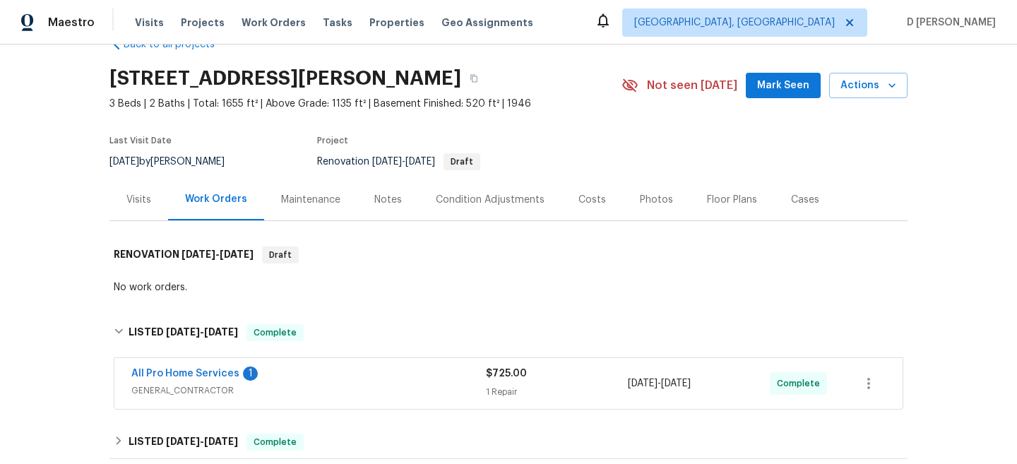
click at [146, 202] on div "Visits" at bounding box center [138, 200] width 25 height 14
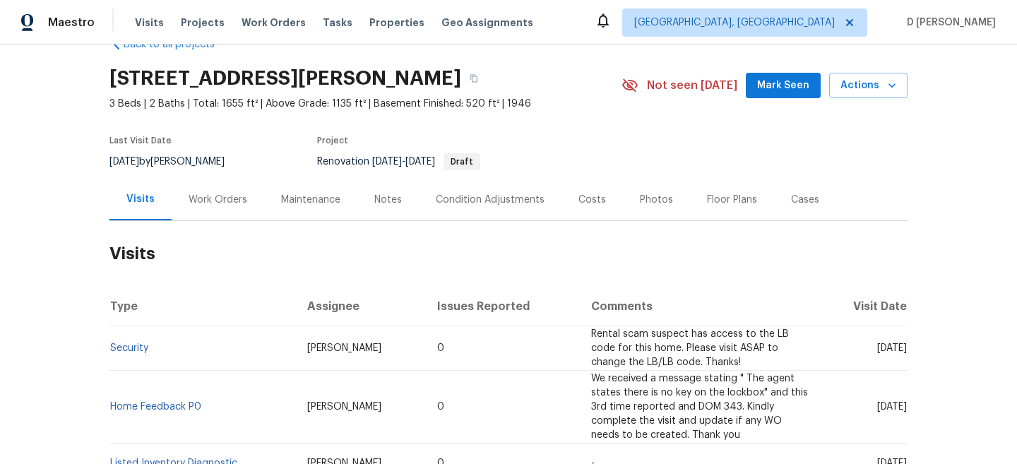
scroll to position [95, 0]
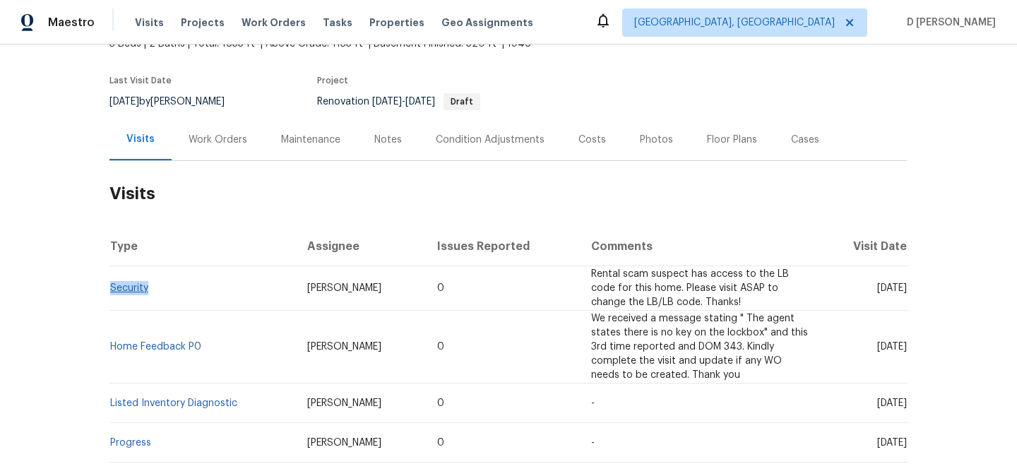
drag, startPoint x: 160, startPoint y: 284, endPoint x: 110, endPoint y: 282, distance: 50.2
click at [110, 282] on td "Security" at bounding box center [202, 288] width 187 height 45
copy link "Security"
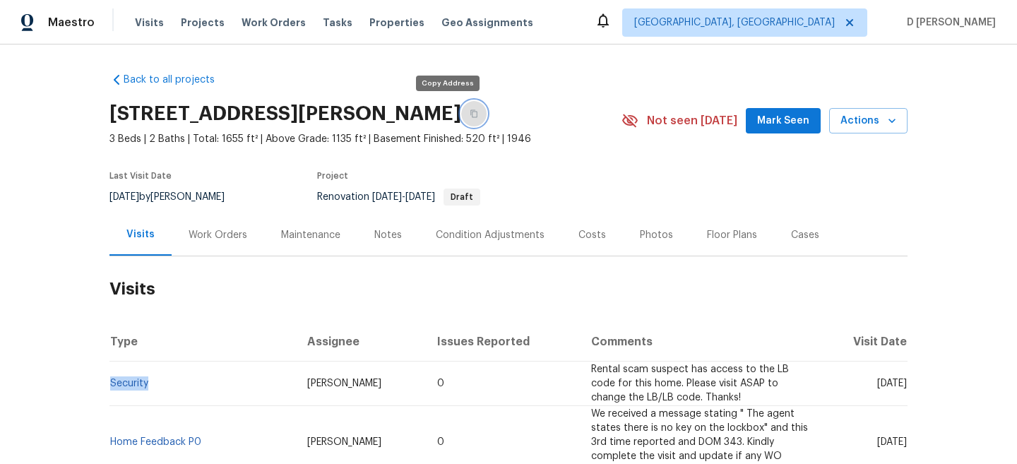
click at [470, 117] on icon "button" at bounding box center [474, 113] width 8 height 8
copy link "Security"
click at [169, 370] on td "Security" at bounding box center [202, 384] width 187 height 45
drag, startPoint x: 149, startPoint y: 384, endPoint x: 113, endPoint y: 382, distance: 36.1
click at [113, 382] on td "Security" at bounding box center [202, 384] width 187 height 45
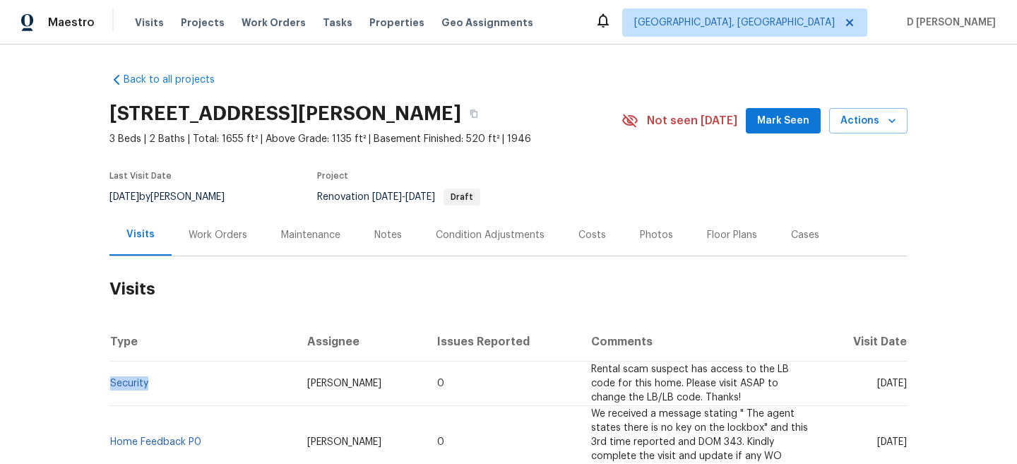
copy link "Security"
